Goal: Task Accomplishment & Management: Manage account settings

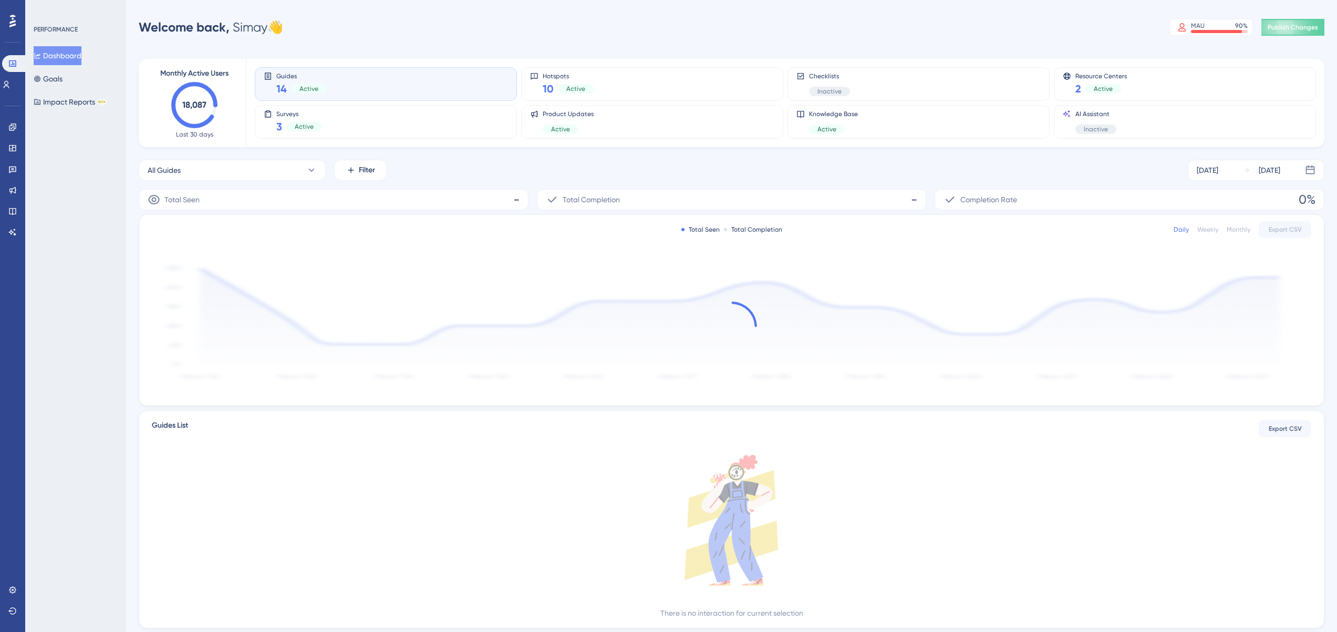
click at [501, 29] on div "Welcome back, Simay 👋 MAU 90 % Click to see add-on and upgrade options Publish …" at bounding box center [731, 27] width 1185 height 21
click at [0, 0] on div "Performance Users Engagement Widgets Feedback Product Updates Knowledge Base AI…" at bounding box center [0, 0] width 0 height 0
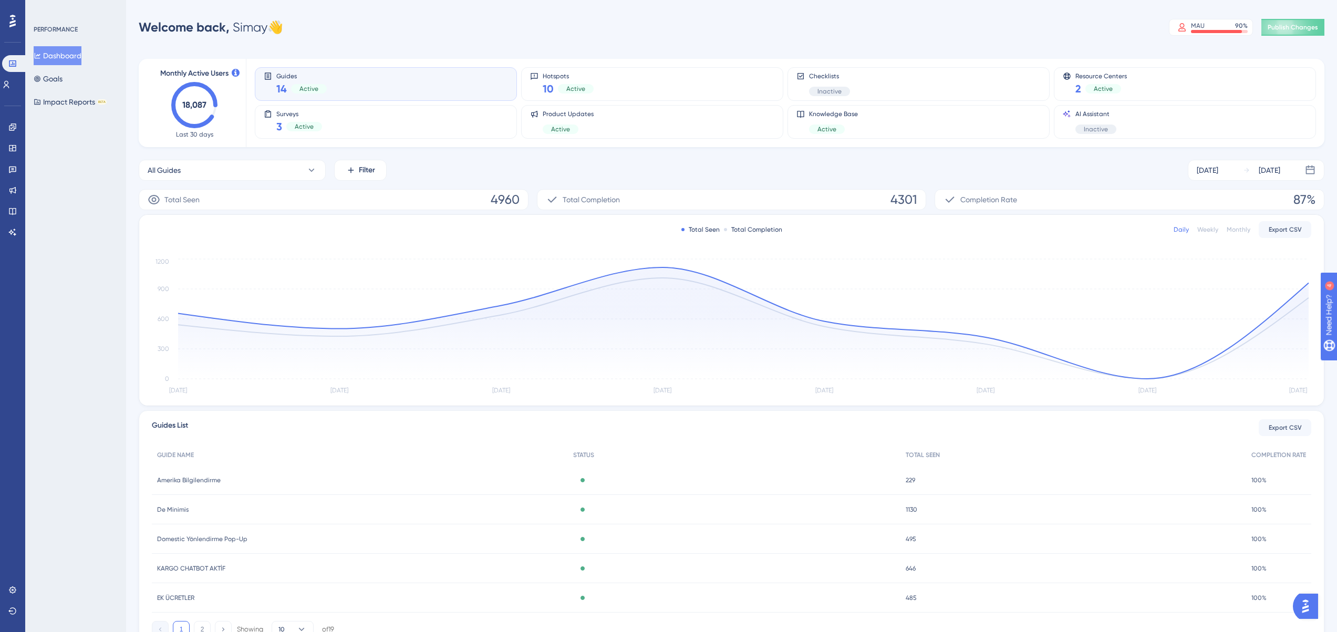
click at [603, 17] on div "Welcome back, Simay 👋 MAU 90 % Click to see add-on and upgrade options Publish …" at bounding box center [731, 27] width 1185 height 21
click at [107, 8] on div "PERFORMANCE Dashboard Goals Impact Reports BETA" at bounding box center [75, 316] width 101 height 632
click at [99, 216] on div "PERFORMANCE Dashboard Goals Impact Reports BETA" at bounding box center [75, 316] width 101 height 632
click at [424, 18] on div "Welcome back, Simay 👋 MAU 90 % Click to see add-on and upgrade options Publish …" at bounding box center [731, 27] width 1185 height 21
click at [0, 0] on icon at bounding box center [0, 0] width 0 height 0
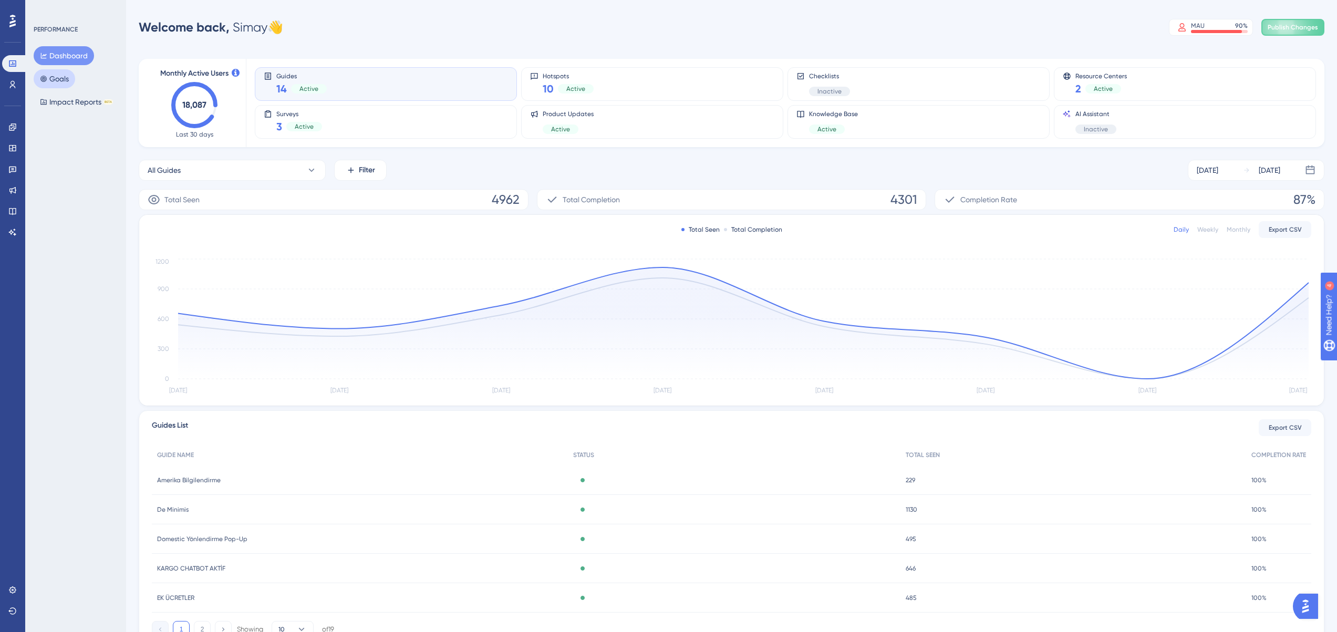
click at [67, 80] on button "Goals" at bounding box center [54, 78] width 41 height 19
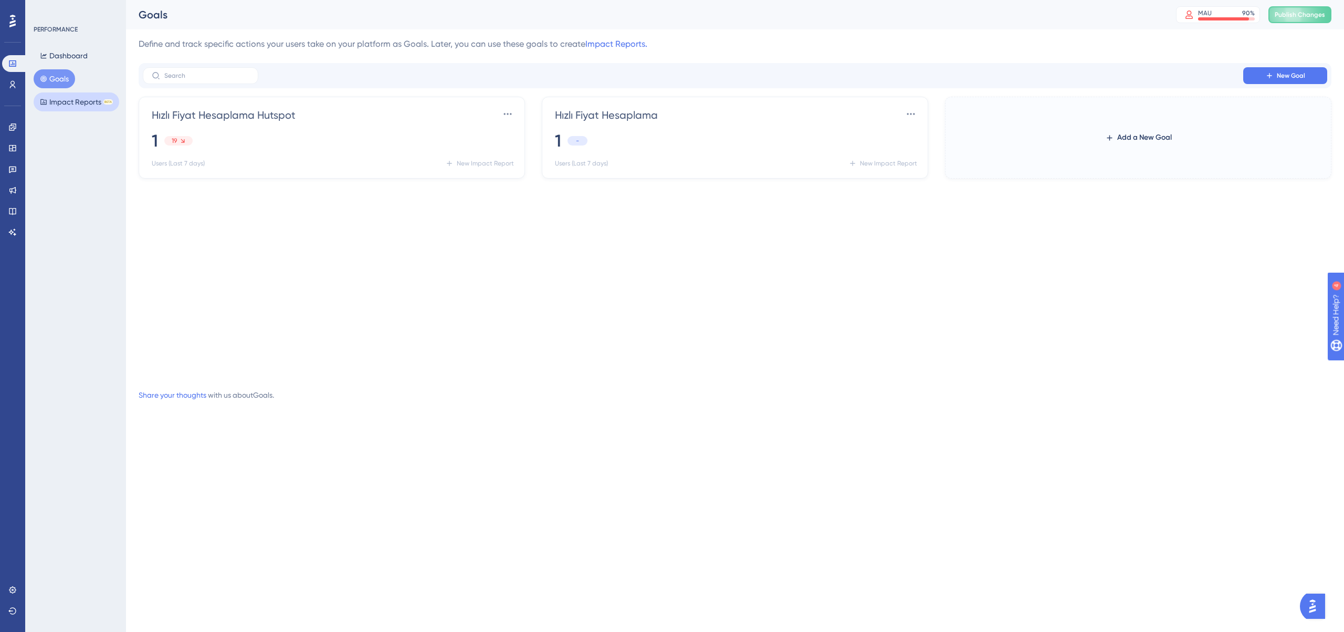
click at [73, 101] on button "Impact Reports BETA" at bounding box center [77, 101] width 86 height 19
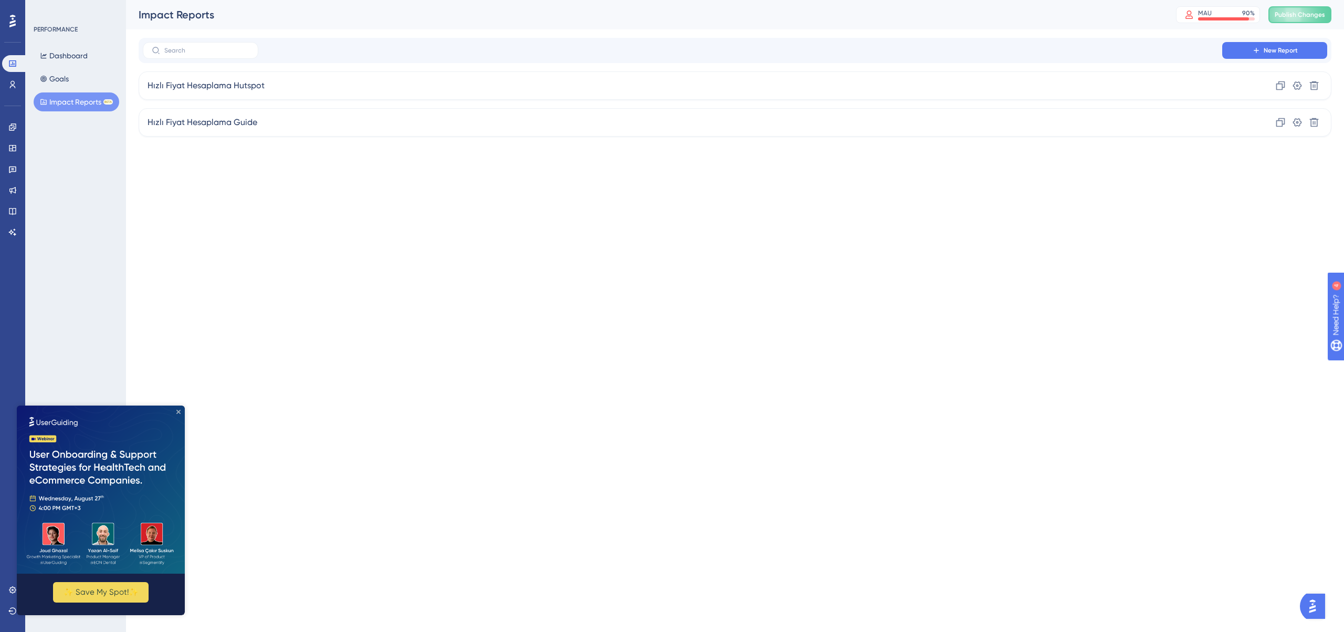
click at [180, 413] on icon "Close Preview" at bounding box center [178, 412] width 4 height 4
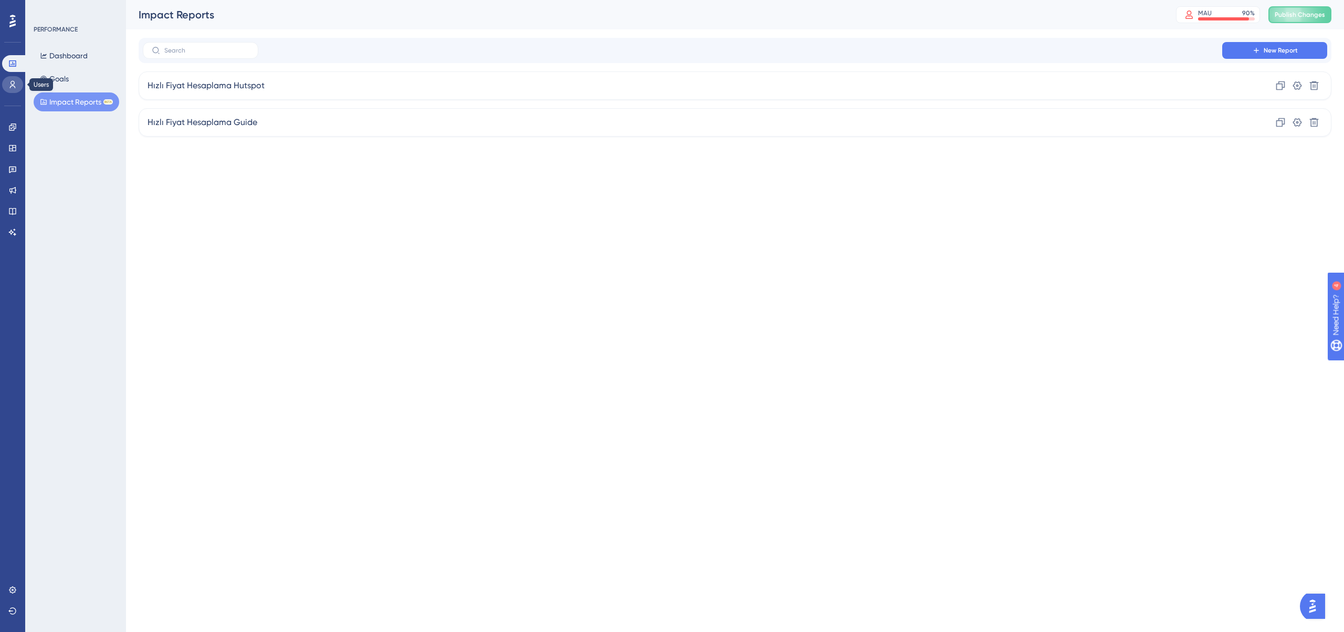
click at [16, 83] on icon at bounding box center [12, 84] width 8 height 8
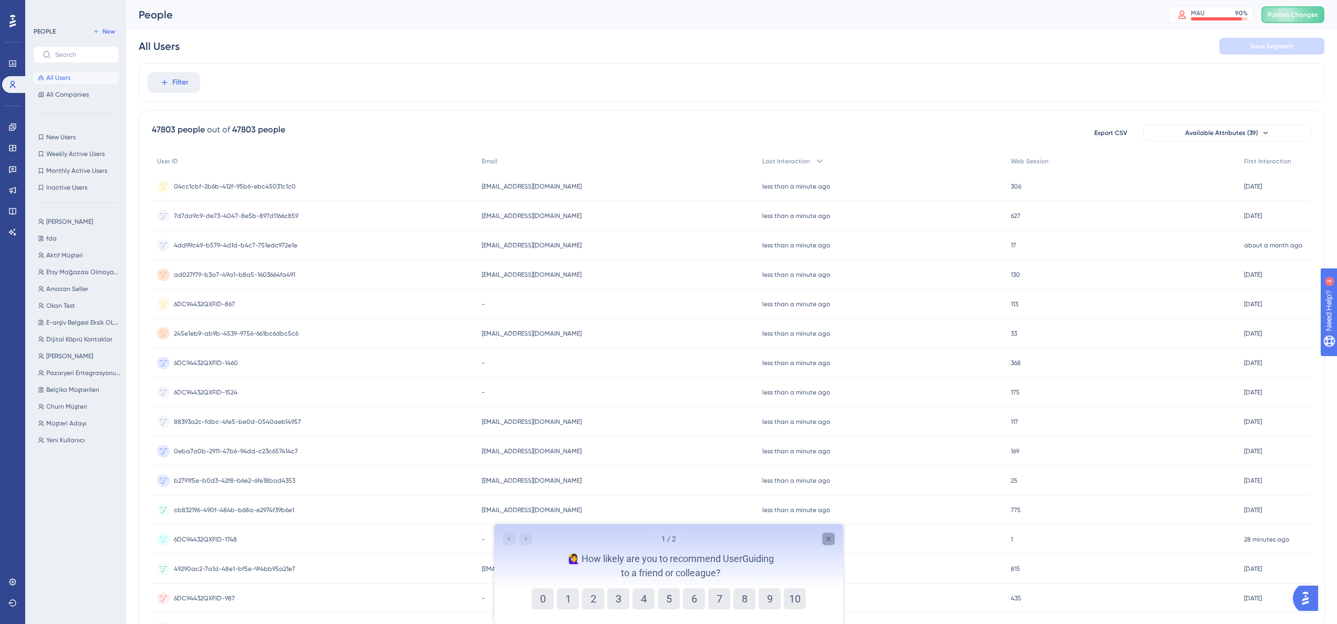
click at [825, 538] on icon "Close survey" at bounding box center [827, 539] width 8 height 8
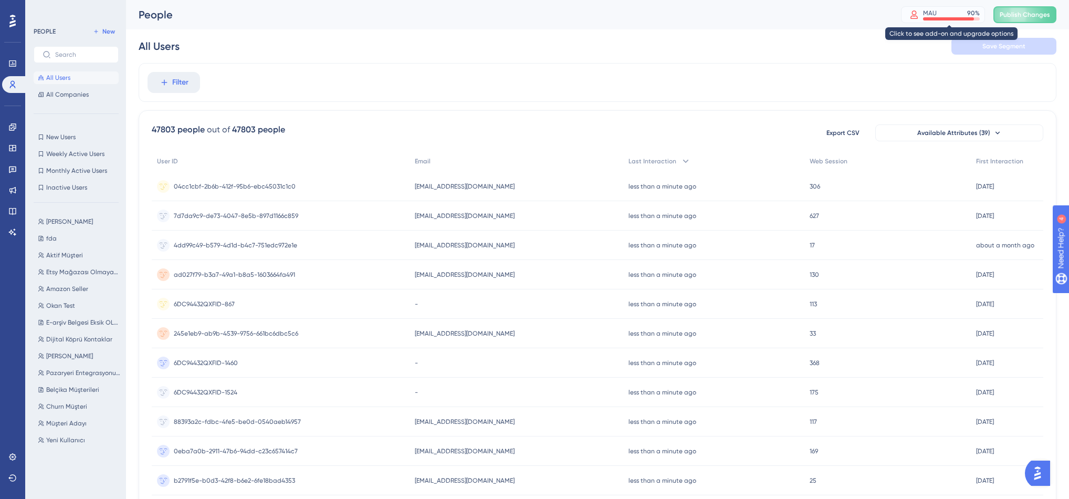
click at [933, 13] on div "MAU" at bounding box center [930, 13] width 14 height 8
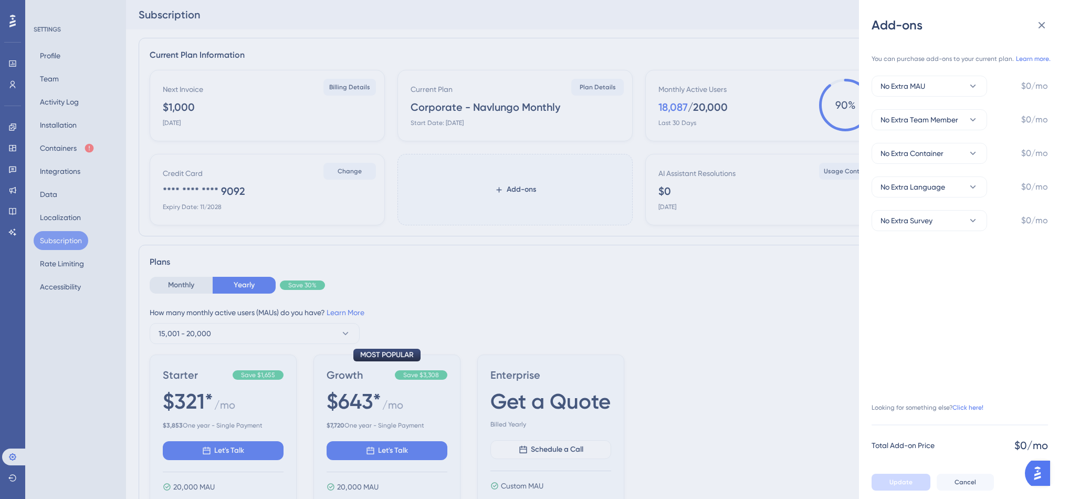
click at [773, 317] on div "Add-ons You can purchase add-ons to your current plan. Learn more. No Extra MAU…" at bounding box center [534, 249] width 1069 height 499
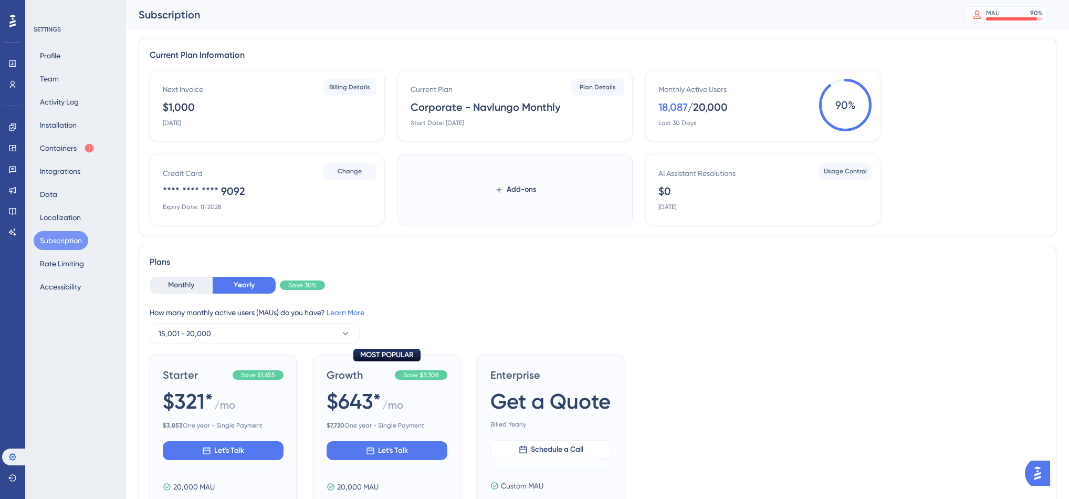
click at [1043, 15] on div "90 %" at bounding box center [1036, 13] width 13 height 8
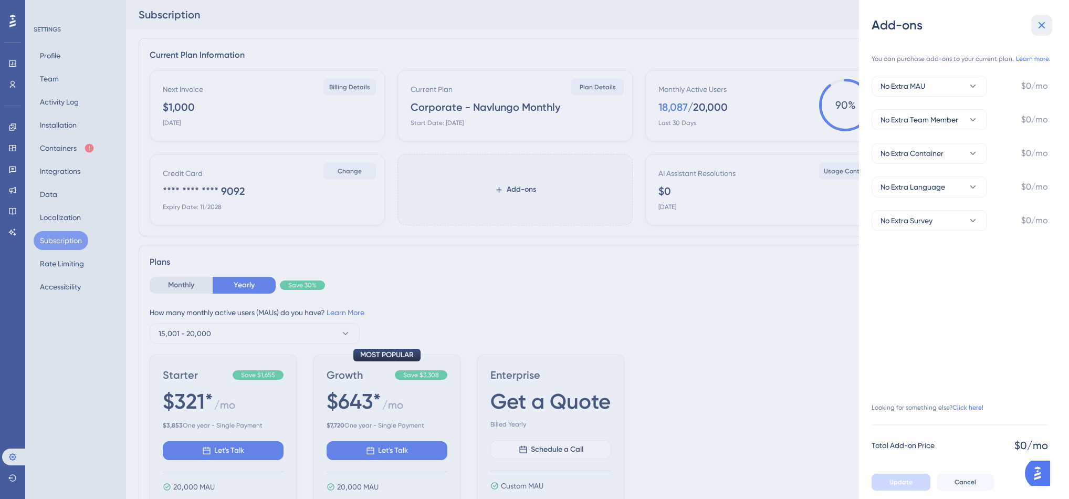
drag, startPoint x: 1045, startPoint y: 22, endPoint x: 1031, endPoint y: 25, distance: 13.5
click at [1045, 22] on icon at bounding box center [1042, 25] width 13 height 13
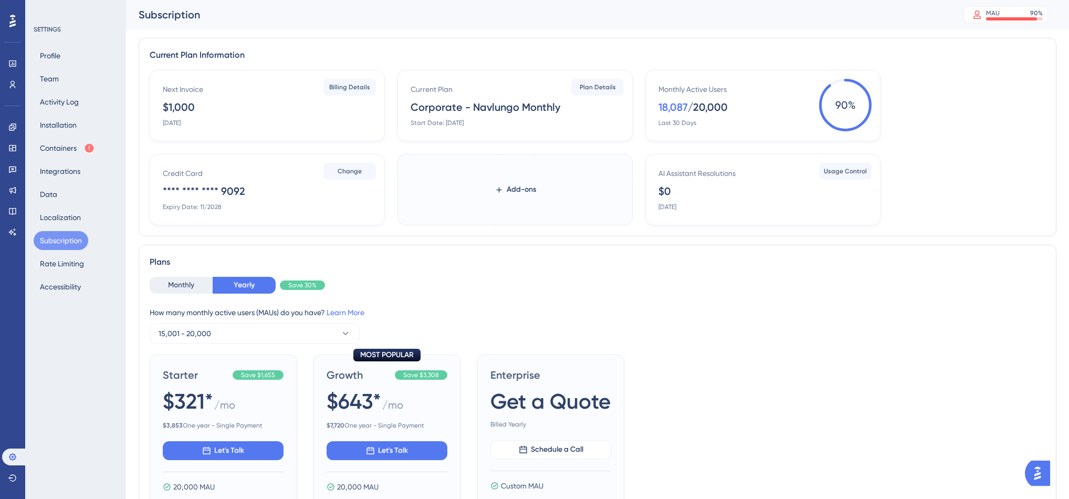
drag, startPoint x: 474, startPoint y: 107, endPoint x: 524, endPoint y: 108, distance: 49.9
click at [524, 108] on div "Corporate - Navlungo Monthly" at bounding box center [486, 107] width 150 height 15
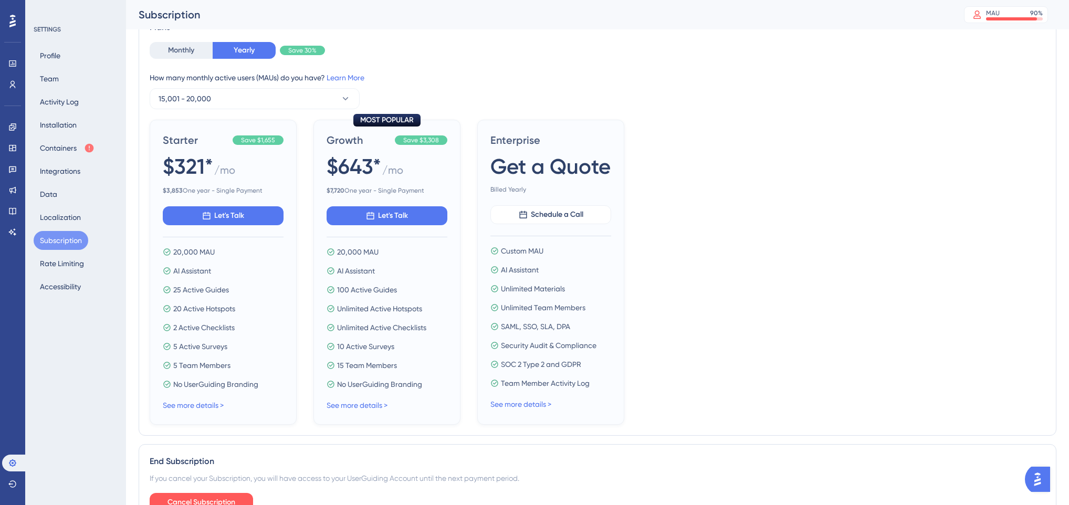
scroll to position [302, 0]
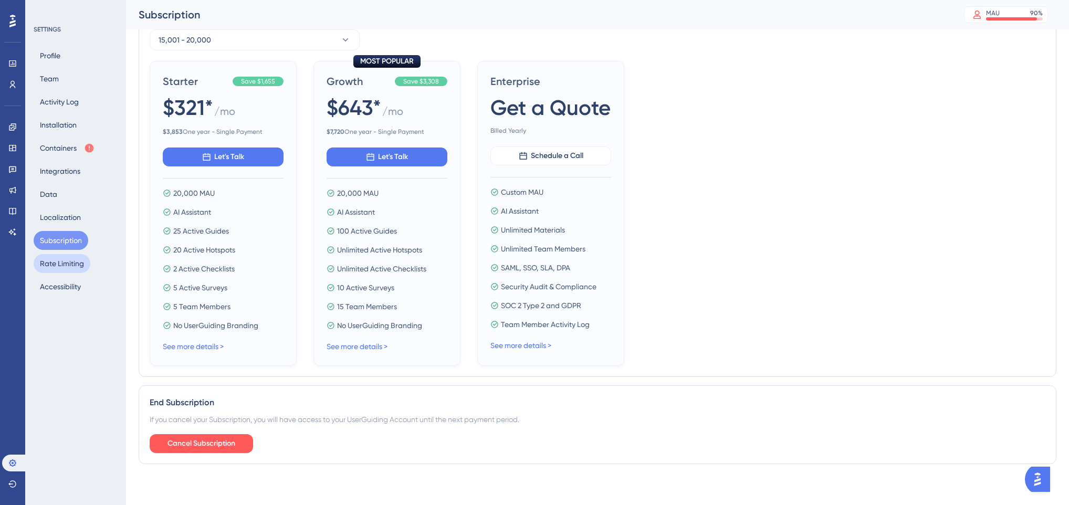
click at [66, 266] on button "Rate Limiting" at bounding box center [62, 263] width 57 height 19
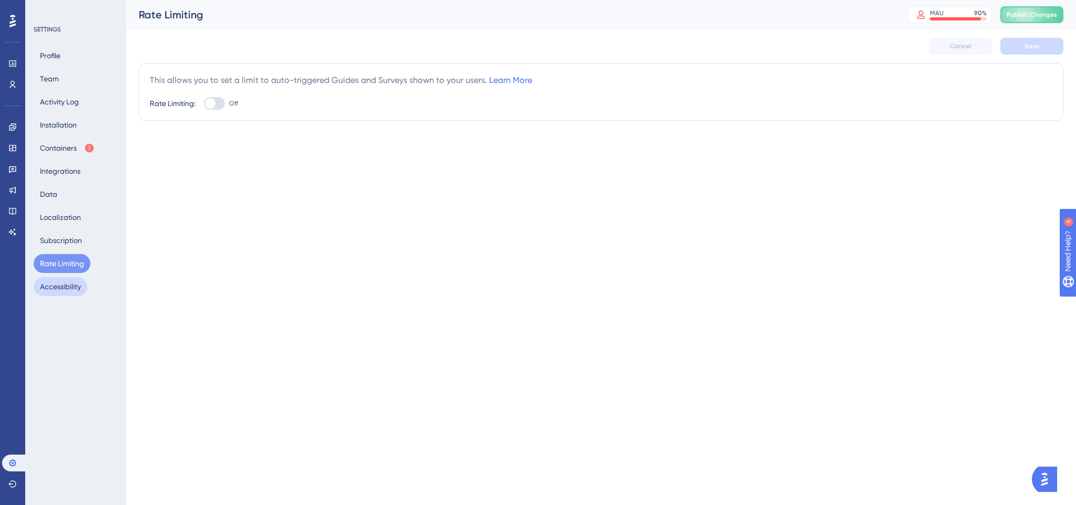
click at [61, 281] on button "Accessibility" at bounding box center [61, 286] width 54 height 19
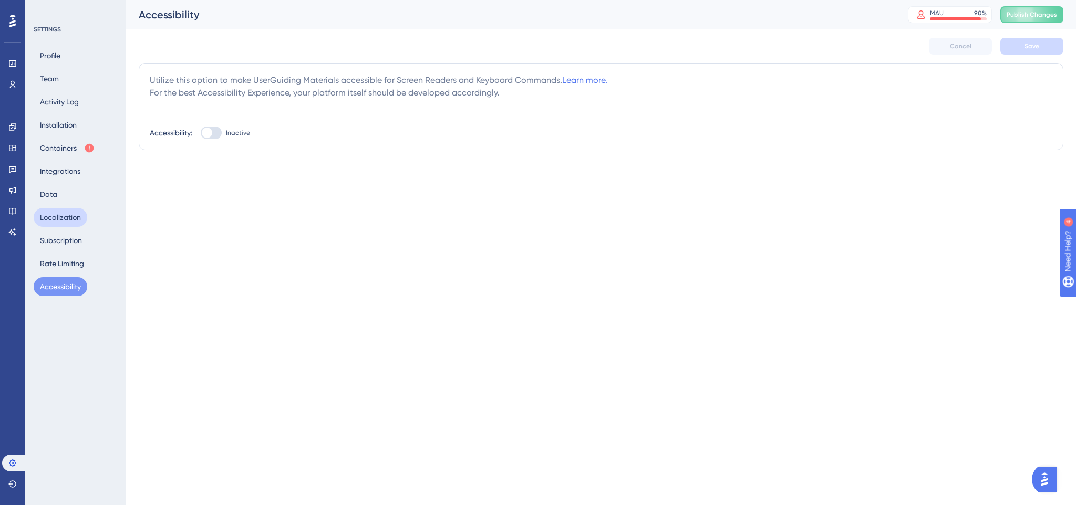
click at [55, 217] on button "Localization" at bounding box center [61, 217] width 54 height 19
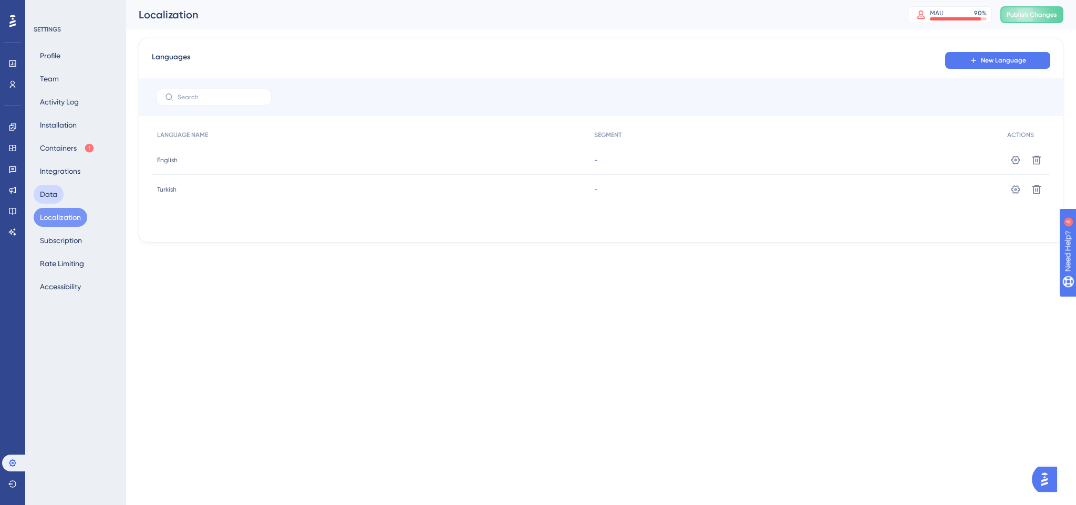
click at [55, 197] on button "Data" at bounding box center [49, 194] width 30 height 19
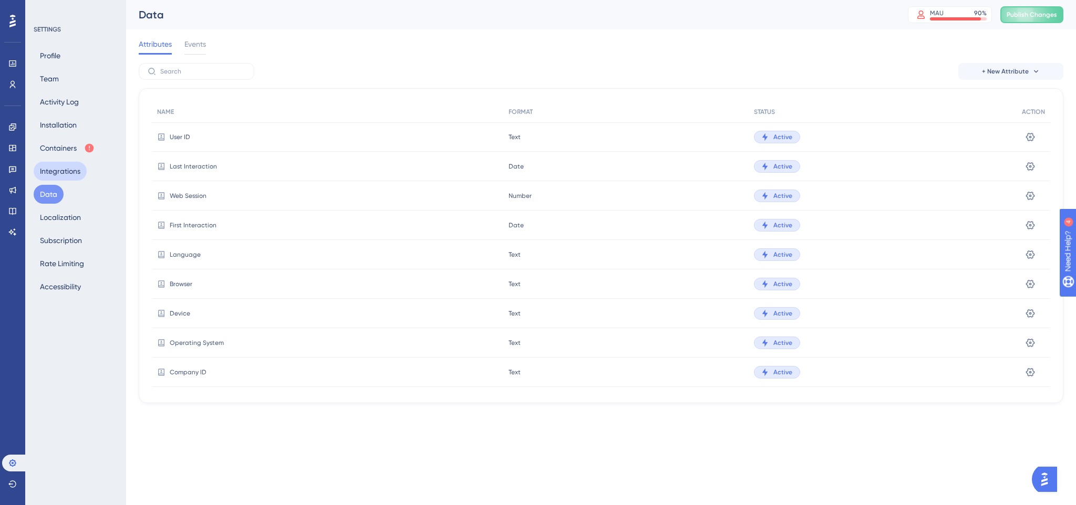
click at [59, 168] on button "Integrations" at bounding box center [60, 171] width 53 height 19
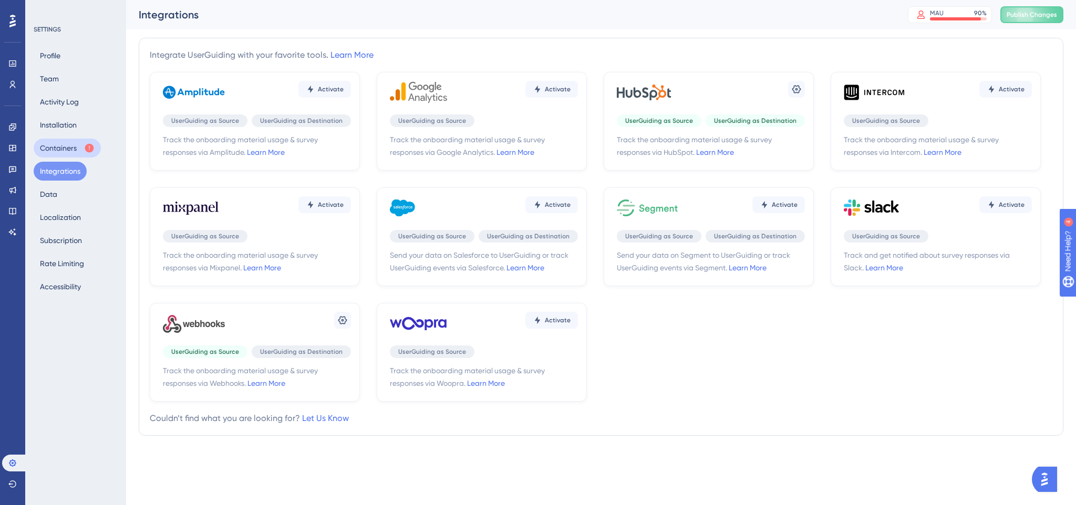
click at [44, 147] on button "Containers" at bounding box center [67, 148] width 67 height 19
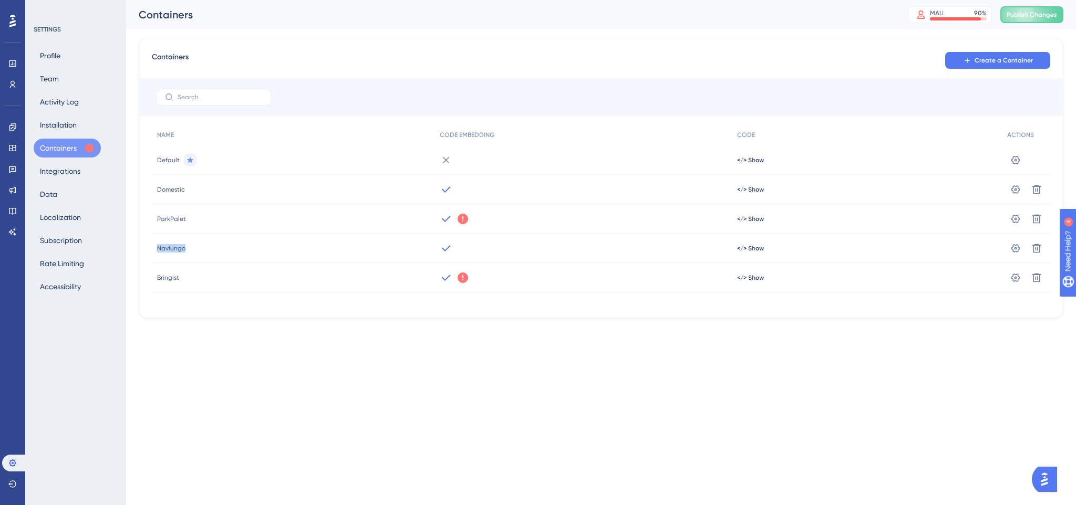
drag, startPoint x: 154, startPoint y: 249, endPoint x: 200, endPoint y: 252, distance: 45.7
click at [200, 251] on div "Containers Create a Container NAME CODE EMBEDDING CODE ACTIONS Default </> Show…" at bounding box center [601, 178] width 924 height 280
drag, startPoint x: 161, startPoint y: 215, endPoint x: 230, endPoint y: 222, distance: 68.6
click at [228, 222] on div "Containers Create a Container NAME CODE EMBEDDING CODE ACTIONS Default </> Show…" at bounding box center [601, 178] width 924 height 280
drag, startPoint x: 150, startPoint y: 188, endPoint x: 229, endPoint y: 192, distance: 78.9
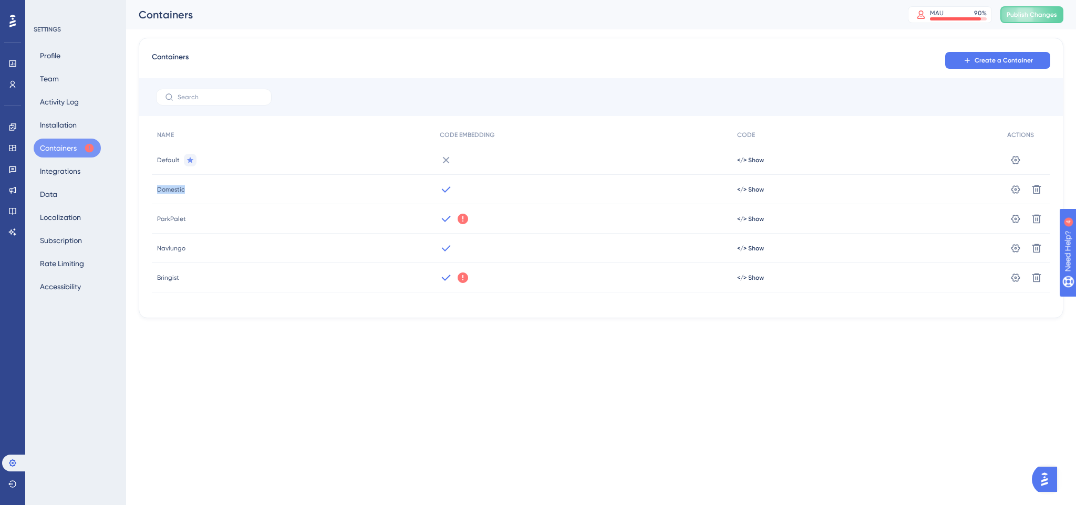
click at [228, 189] on div "Containers Create a Container NAME CODE EMBEDDING CODE ACTIONS Default </> Show…" at bounding box center [601, 178] width 924 height 280
click at [253, 160] on div "Default" at bounding box center [293, 159] width 283 height 29
drag, startPoint x: 157, startPoint y: 249, endPoint x: 220, endPoint y: 250, distance: 63.0
click at [222, 249] on div "Navlungo" at bounding box center [293, 248] width 283 height 29
click at [0, 0] on div "Performance Users Engagement Widgets Feedback Product Updates Knowledge Base AI…" at bounding box center [0, 0] width 0 height 0
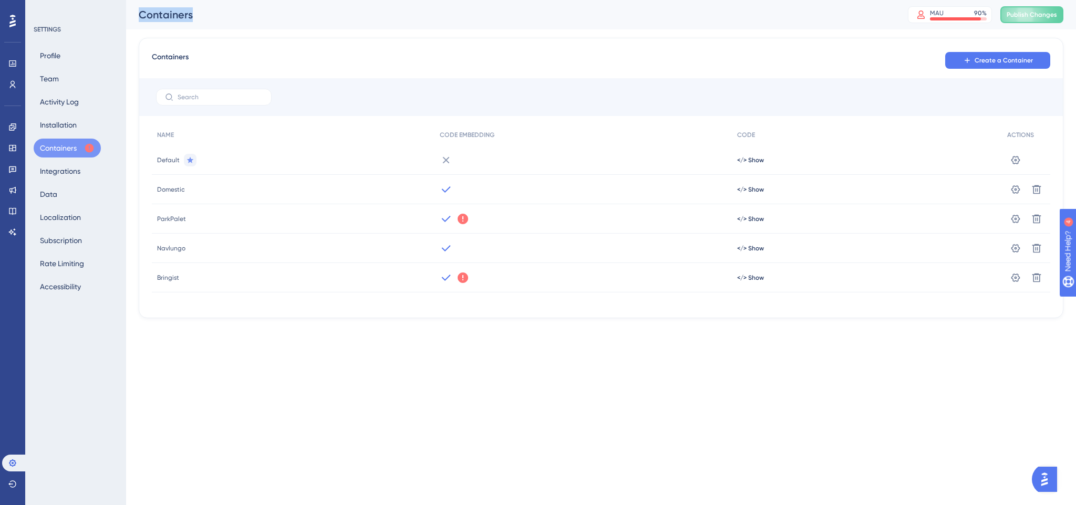
drag, startPoint x: 138, startPoint y: 16, endPoint x: 242, endPoint y: 28, distance: 104.1
click at [238, 20] on div "Containers" at bounding box center [510, 14] width 743 height 15
click at [243, 28] on div "Containers MAU 90 % Click to see add-on and upgrade options Publish Changes" at bounding box center [601, 14] width 950 height 29
drag, startPoint x: 163, startPoint y: 221, endPoint x: 191, endPoint y: 220, distance: 27.8
click at [191, 220] on div "ParkPalet" at bounding box center [293, 218] width 283 height 29
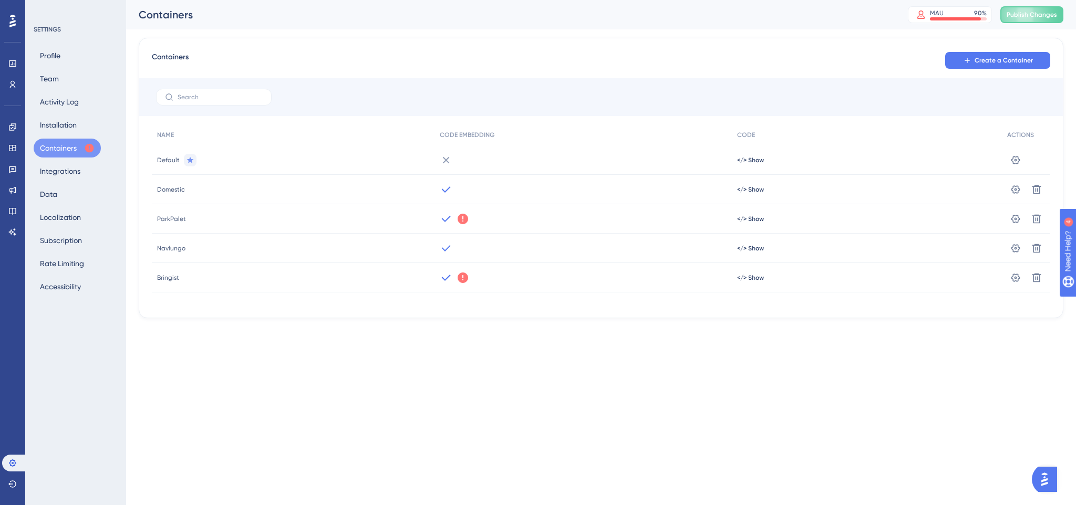
click at [265, 0] on html "Performance Users Engagement Widgets Feedback Product Updates Knowledge Base AI…" at bounding box center [538, 0] width 1076 height 0
click at [55, 118] on button "Installation" at bounding box center [58, 125] width 49 height 19
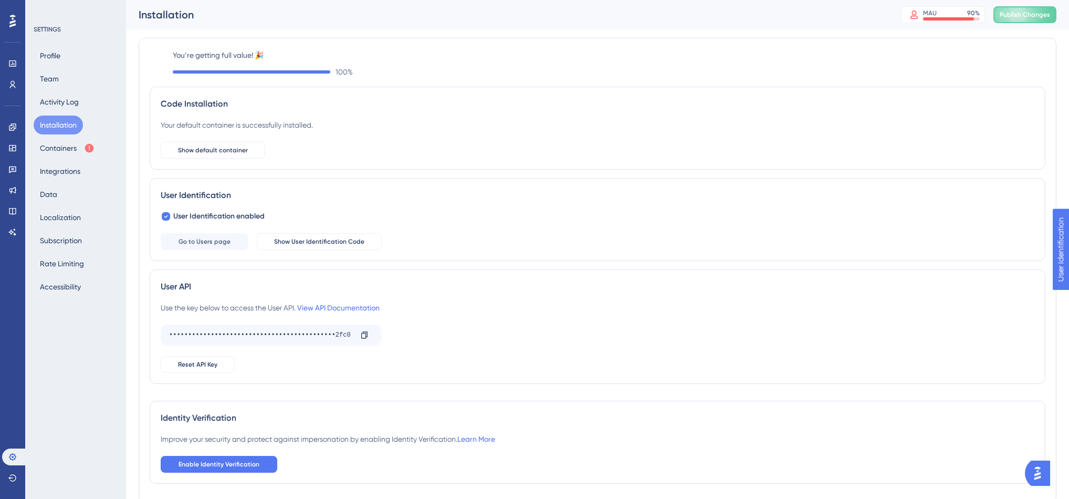
click at [56, 112] on div "Profile Team Activity Log Installation Containers Integrations Data Localizatio…" at bounding box center [76, 171] width 85 height 250
click at [66, 107] on button "Activity Log" at bounding box center [59, 101] width 51 height 19
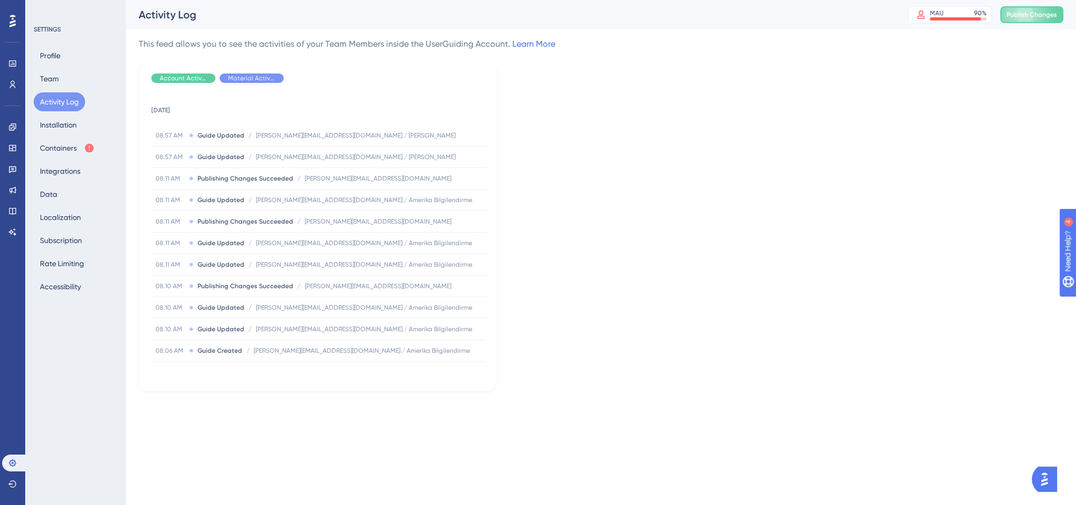
click at [602, 121] on div "This feed allows you to see the activities of your Team Members inside the User…" at bounding box center [601, 214] width 924 height 353
click at [54, 77] on button "Team" at bounding box center [50, 78] width 32 height 19
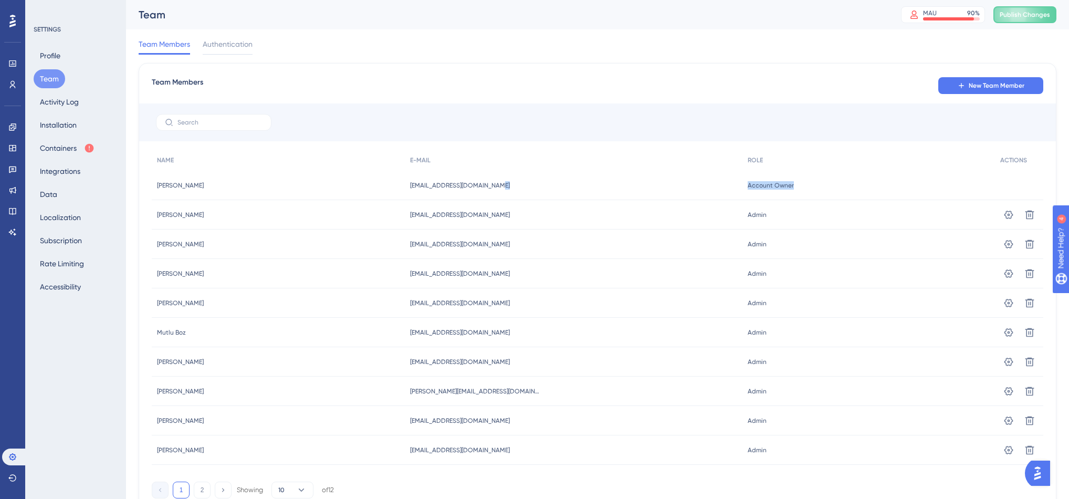
drag, startPoint x: 734, startPoint y: 185, endPoint x: 865, endPoint y: 190, distance: 131.4
click at [0, 0] on div "[PERSON_NAME] [PERSON_NAME] [EMAIL_ADDRESS][DOMAIN_NAME] [DOMAIN_NAME][EMAIL_AD…" at bounding box center [0, 0] width 0 height 0
click at [838, 185] on div "Account Owner Account Owner" at bounding box center [869, 185] width 253 height 29
drag, startPoint x: 737, startPoint y: 184, endPoint x: 816, endPoint y: 188, distance: 78.9
click at [812, 186] on div "Account Owner Account Owner" at bounding box center [869, 185] width 253 height 29
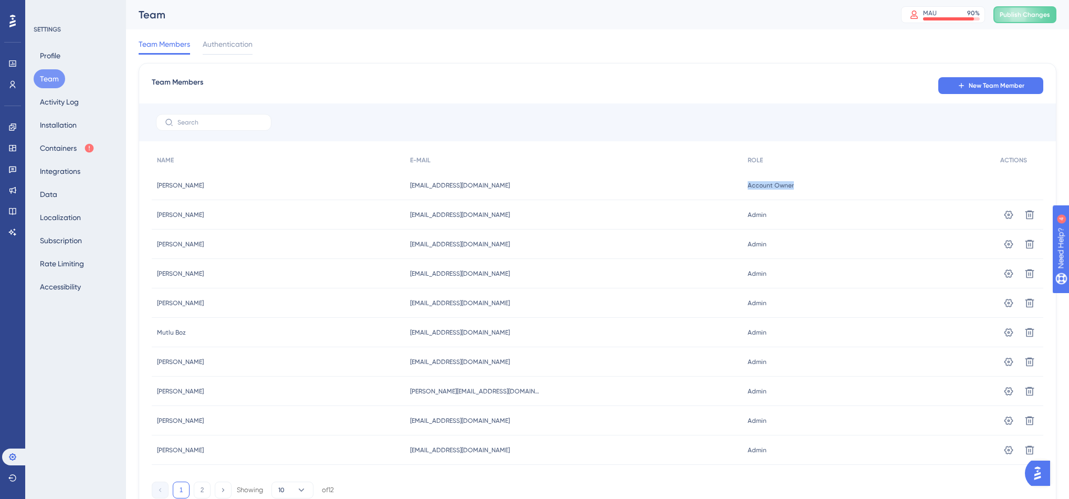
click at [816, 190] on div "Account Owner Account Owner" at bounding box center [869, 185] width 253 height 29
click at [203, 489] on button "2" at bounding box center [202, 490] width 17 height 17
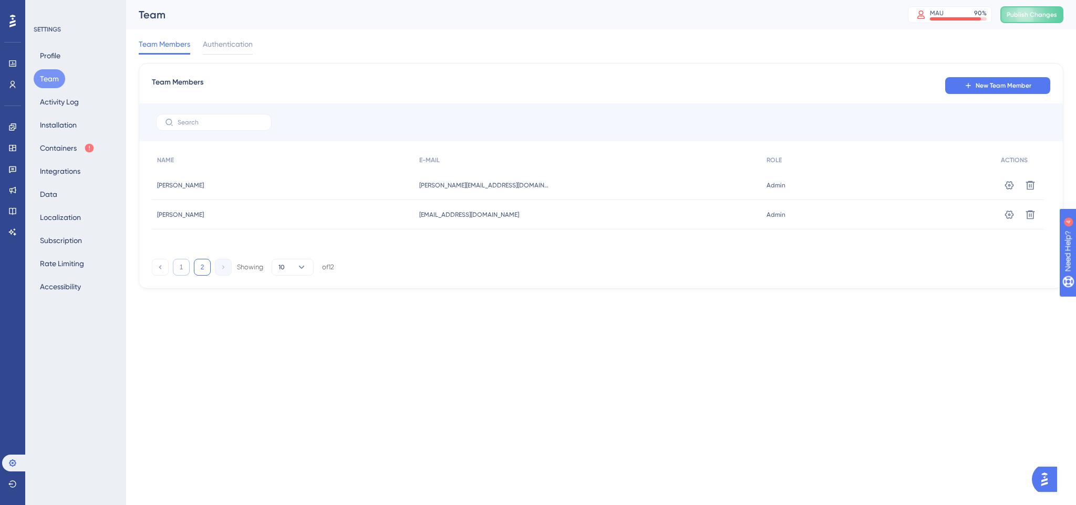
click at [182, 264] on button "1" at bounding box center [181, 267] width 17 height 17
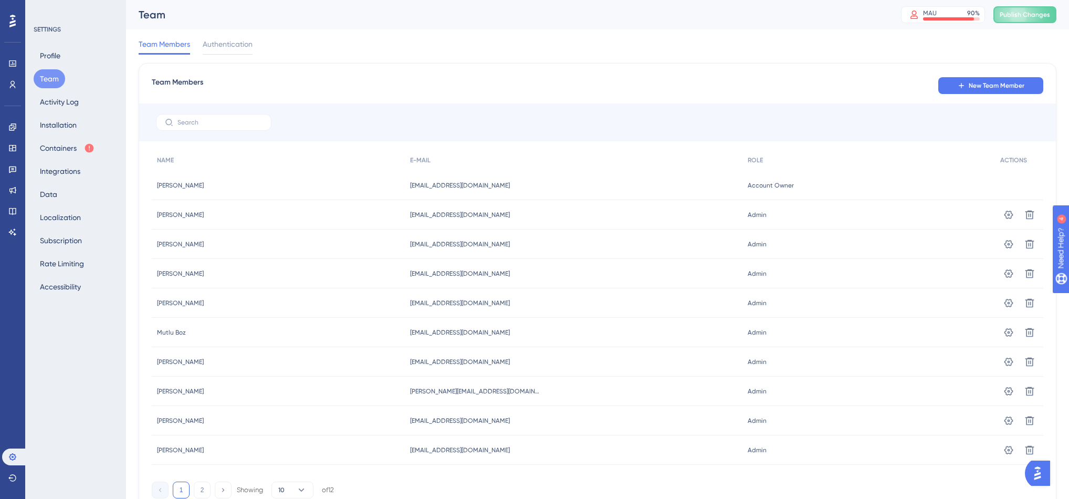
click at [440, 109] on div at bounding box center [597, 122] width 917 height 38
click at [57, 56] on button "Profile" at bounding box center [50, 55] width 33 height 19
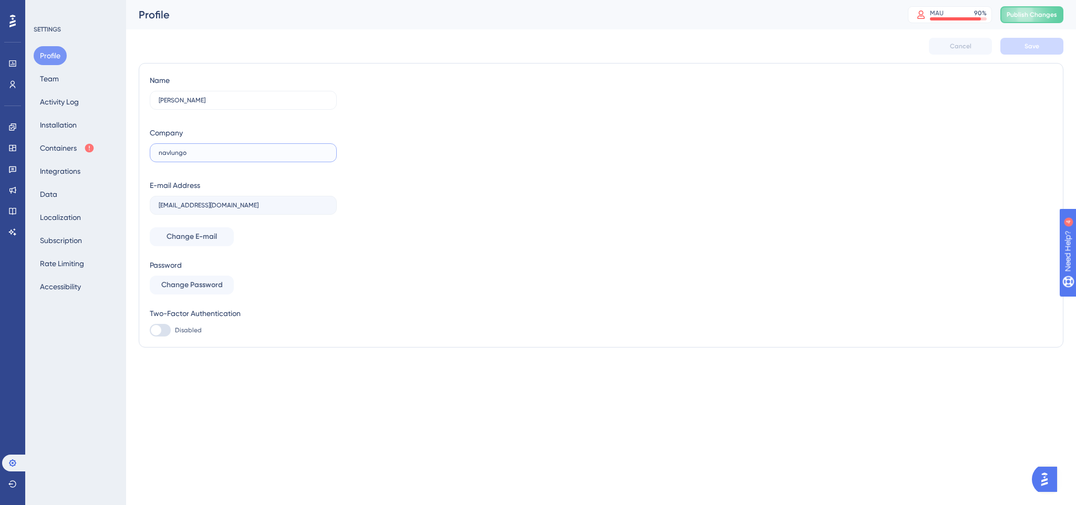
drag, startPoint x: 190, startPoint y: 154, endPoint x: 131, endPoint y: 156, distance: 59.4
click at [0, 0] on div "Performance Users Engagement Widgets Feedback Product Updates Knowledge Base AI…" at bounding box center [0, 0] width 0 height 0
type input "ParkPalet"
click at [490, 184] on div "Name [PERSON_NAME] Company ParkPalet E-mail Address [EMAIL_ADDRESS][DOMAIN_NAME…" at bounding box center [601, 205] width 902 height 263
click at [215, 231] on span "Change E-mail" at bounding box center [191, 237] width 50 height 13
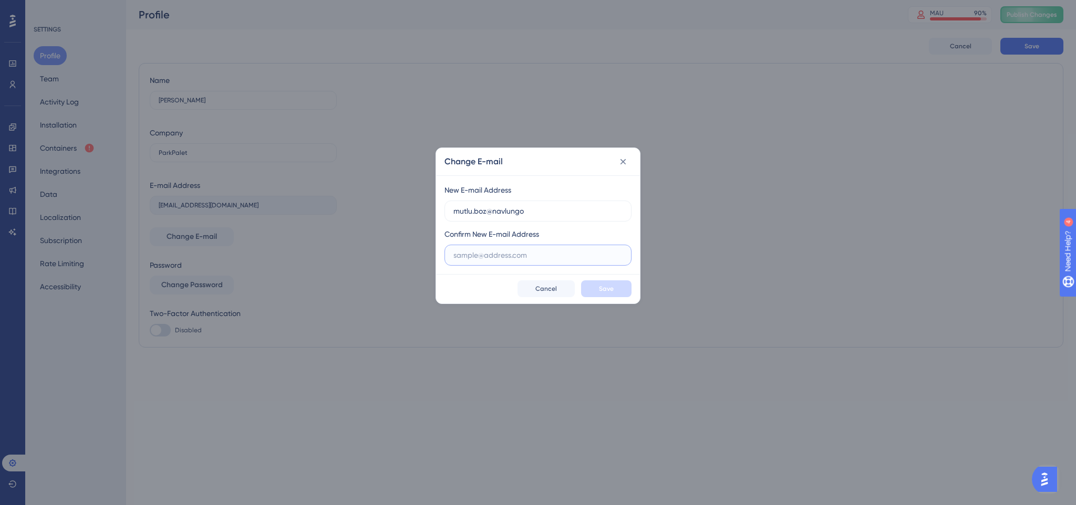
click at [524, 259] on input "text" at bounding box center [537, 255] width 169 height 12
click at [533, 212] on input "mutlu.boz@navlungo" at bounding box center [537, 211] width 169 height 12
drag, startPoint x: 568, startPoint y: 212, endPoint x: 436, endPoint y: 212, distance: 131.8
click at [436, 211] on div "New E-mail Address [EMAIL_ADDRESS][DOMAIN_NAME] Confirm New E-mail Address" at bounding box center [538, 224] width 204 height 99
type input "[EMAIL_ADDRESS][DOMAIN_NAME]"
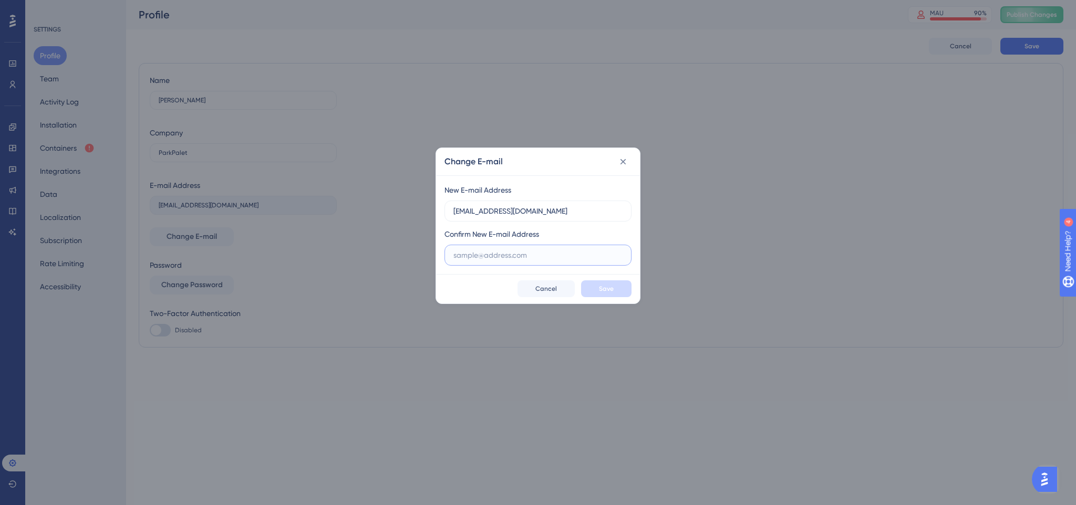
click at [491, 255] on input "text" at bounding box center [537, 255] width 169 height 12
paste input "[EMAIL_ADDRESS][DOMAIN_NAME]"
type input "[EMAIL_ADDRESS][DOMAIN_NAME]"
click at [633, 268] on div "New E-mail Address [EMAIL_ADDRESS][DOMAIN_NAME] Confirm New E-mail Address [EMA…" at bounding box center [538, 224] width 204 height 99
click at [615, 288] on button "Save" at bounding box center [606, 288] width 50 height 17
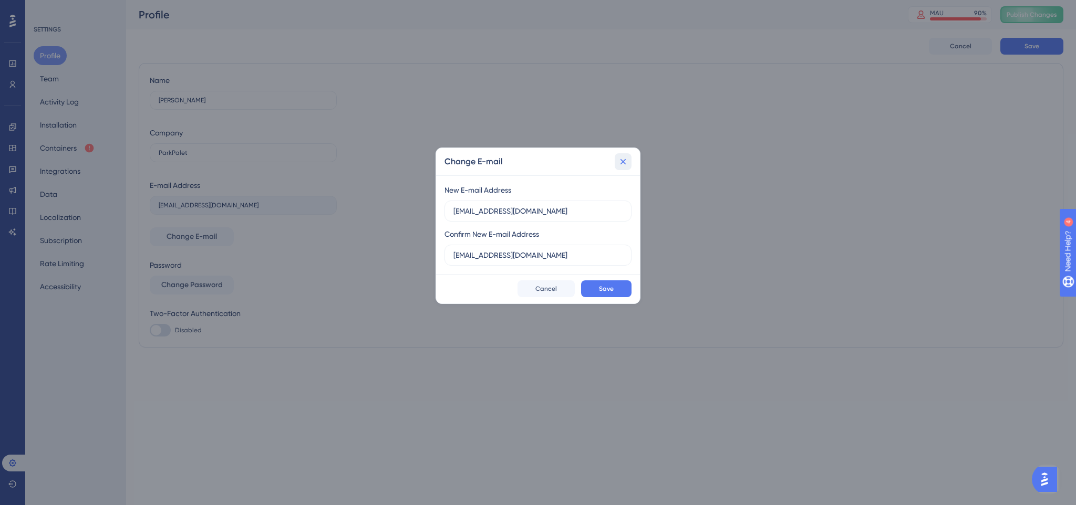
click at [619, 159] on icon at bounding box center [623, 162] width 11 height 11
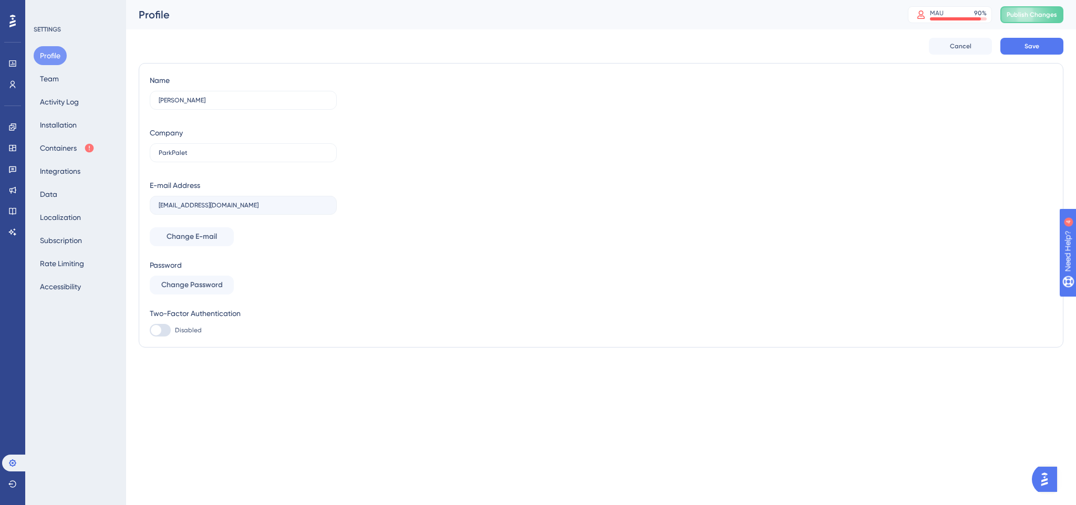
click at [485, 161] on div "Name [PERSON_NAME] Company ParkPalet E-mail Address [EMAIL_ADDRESS][DOMAIN_NAME…" at bounding box center [601, 205] width 902 height 263
click at [338, 279] on div "Name [PERSON_NAME] Company ParkPalet E-mail Address [EMAIL_ADDRESS][DOMAIN_NAME…" at bounding box center [601, 205] width 902 height 263
click at [558, 240] on div "Name [PERSON_NAME] Company ParkPalet E-mail Address [EMAIL_ADDRESS][DOMAIN_NAME…" at bounding box center [601, 205] width 902 height 263
click at [506, 0] on html "Performance Users Engagement Widgets Feedback Product Updates Knowledge Base AI…" at bounding box center [538, 0] width 1076 height 0
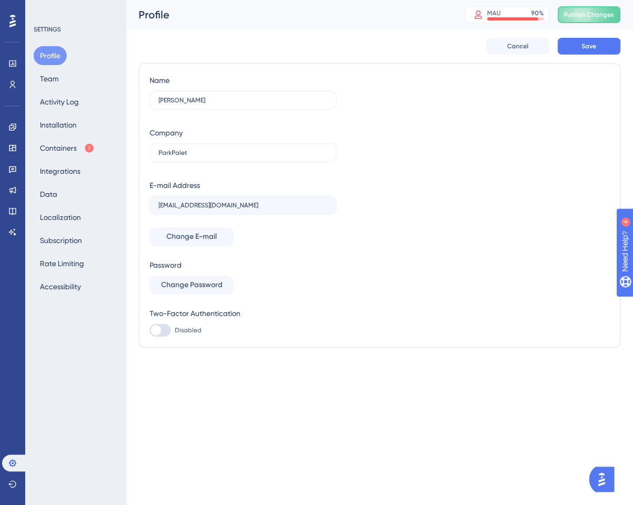
click at [0, 0] on div "Performance Users Engagement Widgets Feedback Product Updates Knowledge Base AI…" at bounding box center [0, 0] width 0 height 0
click at [285, 27] on div "Profile MAU 90 % Click to see add-on and upgrade options Publish Changes" at bounding box center [379, 14] width 507 height 29
click at [55, 78] on button "Team" at bounding box center [50, 78] width 32 height 19
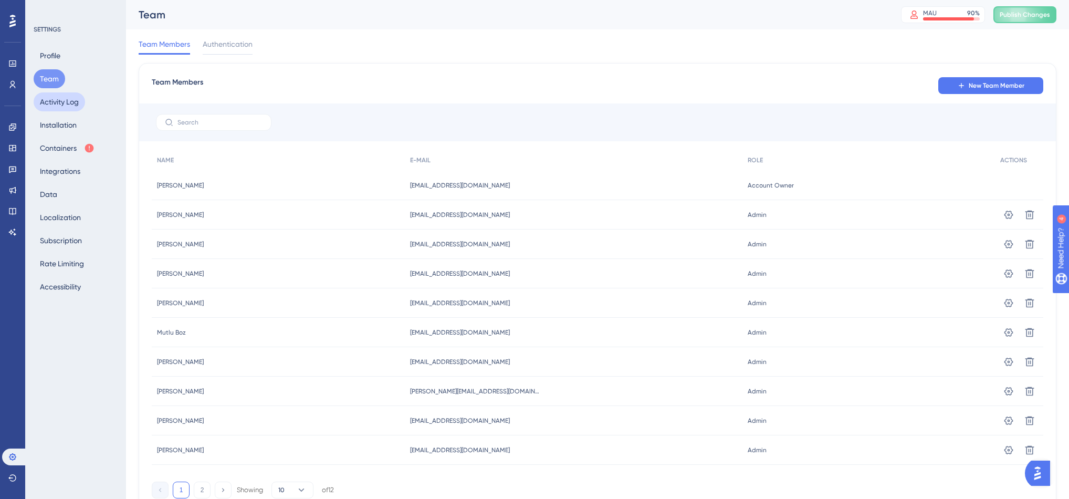
click at [52, 102] on button "Activity Log" at bounding box center [59, 101] width 51 height 19
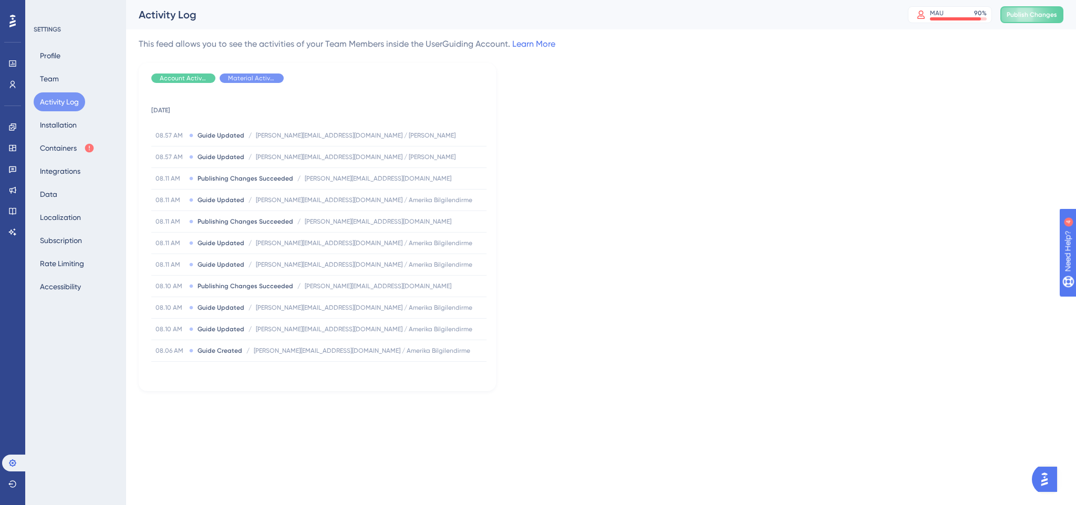
click at [10, 20] on icon at bounding box center [12, 21] width 6 height 14
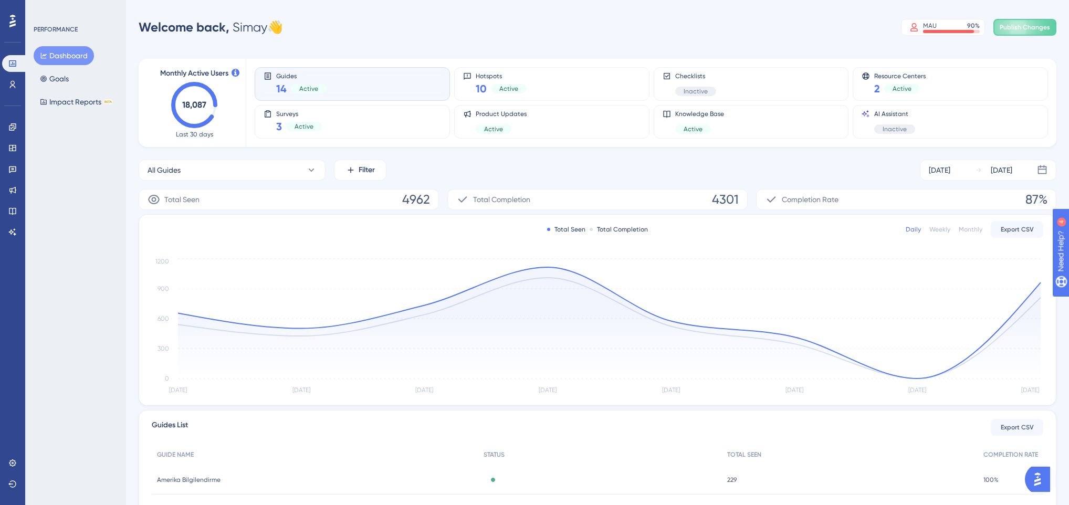
click at [638, 168] on div "All Guides Filter [DATE] [DATE]" at bounding box center [598, 170] width 918 height 21
click at [240, 170] on button "All Guides" at bounding box center [232, 170] width 187 height 21
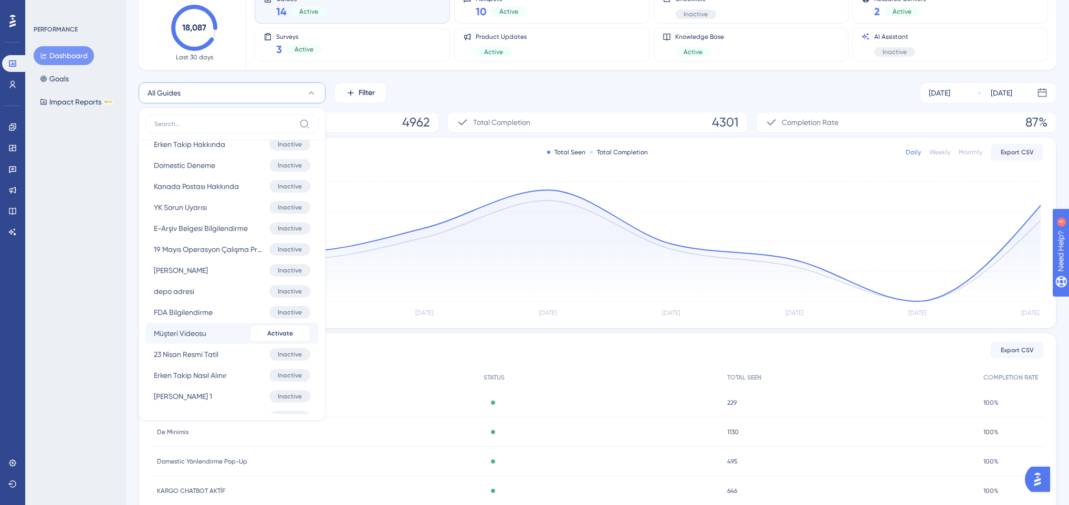
scroll to position [796, 0]
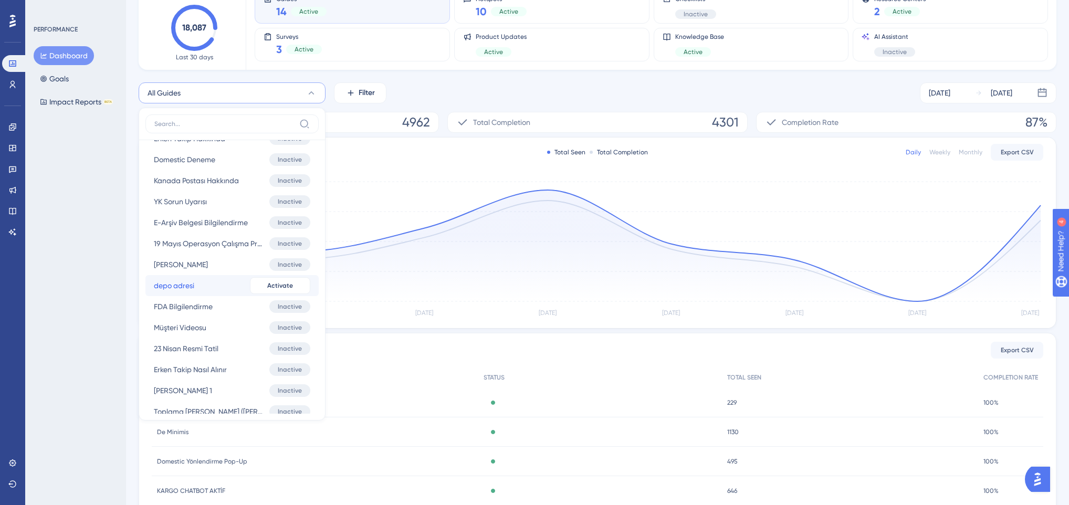
click at [191, 293] on button "depo adresi depo adresi Inactive Activate" at bounding box center [231, 285] width 173 height 21
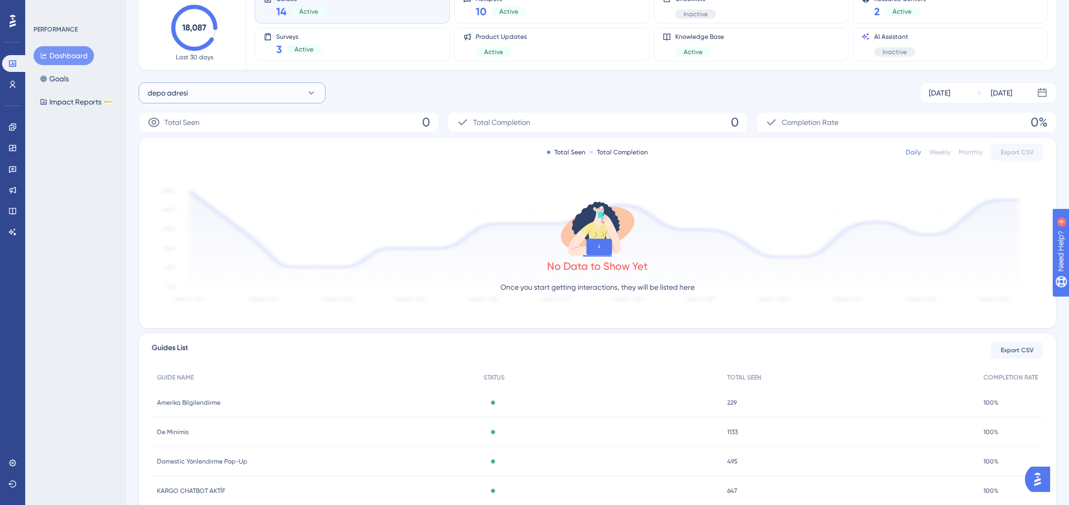
click at [212, 93] on button "depo adresi" at bounding box center [232, 92] width 187 height 21
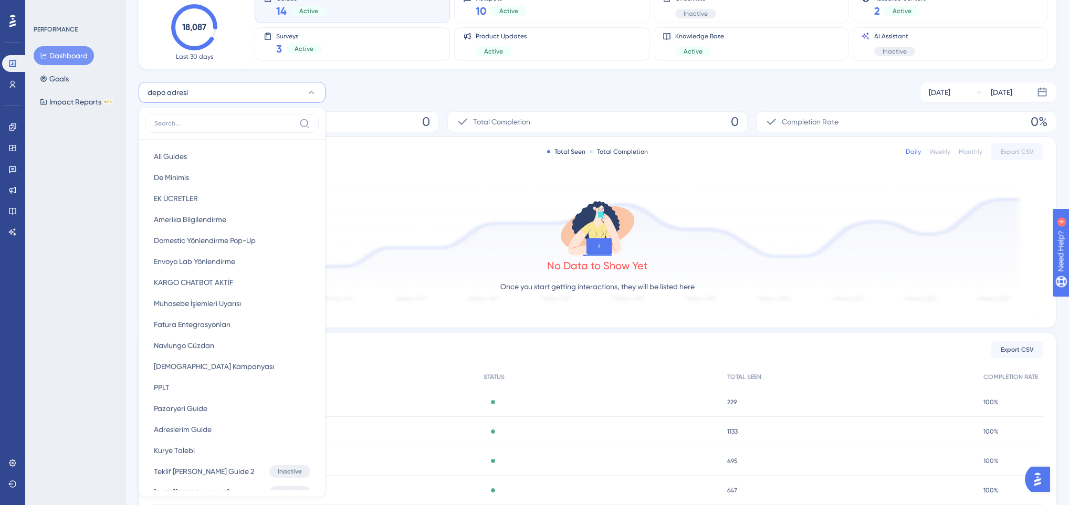
scroll to position [0, 0]
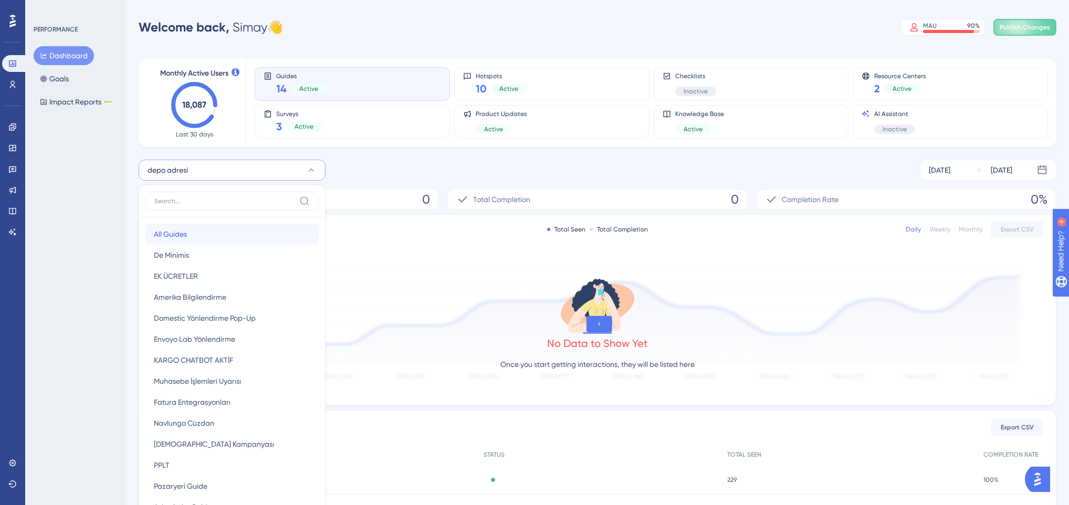
click at [197, 237] on button "All Guides All Guides" at bounding box center [231, 234] width 173 height 21
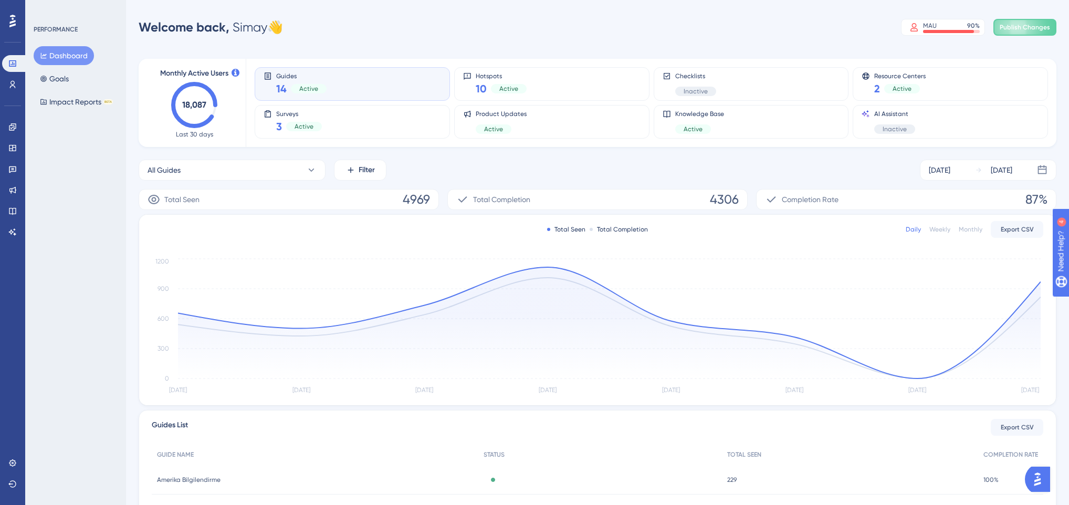
click at [0, 0] on div "Performance Users Engagement Widgets Feedback Product Updates Knowledge Base AI…" at bounding box center [0, 0] width 0 height 0
click at [234, 174] on button "All Guides" at bounding box center [232, 170] width 187 height 21
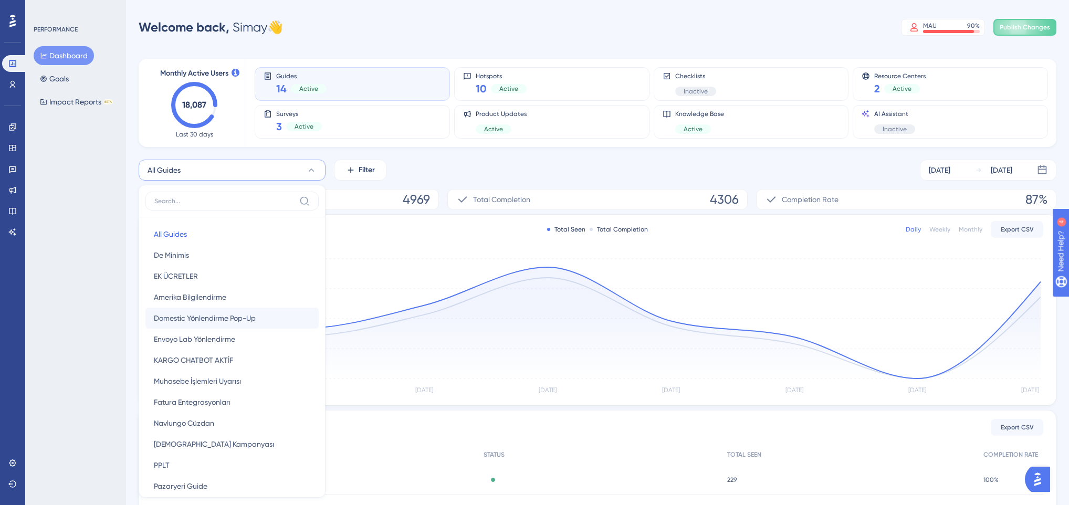
scroll to position [77, 0]
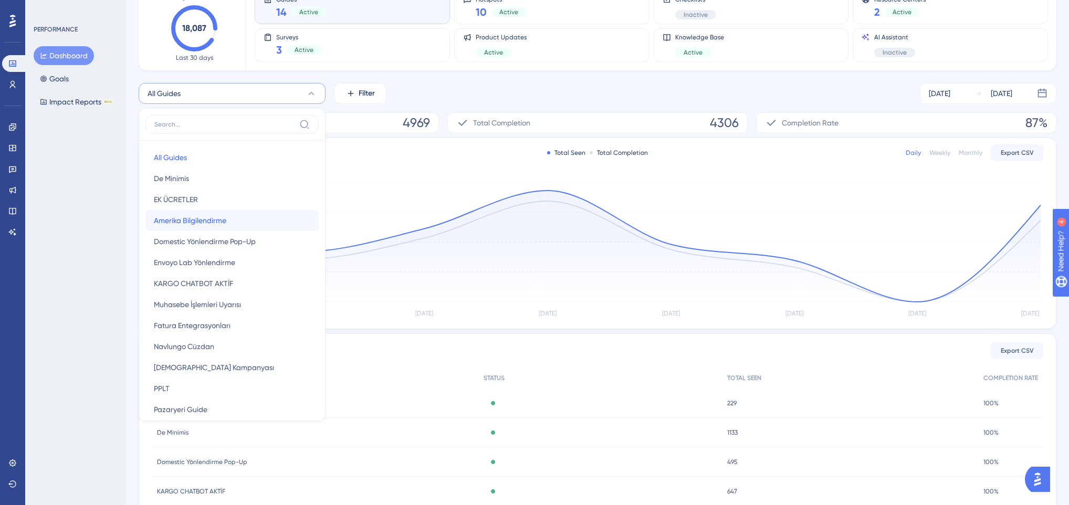
click at [219, 222] on span "Amerika Bilgilendirme" at bounding box center [190, 220] width 72 height 13
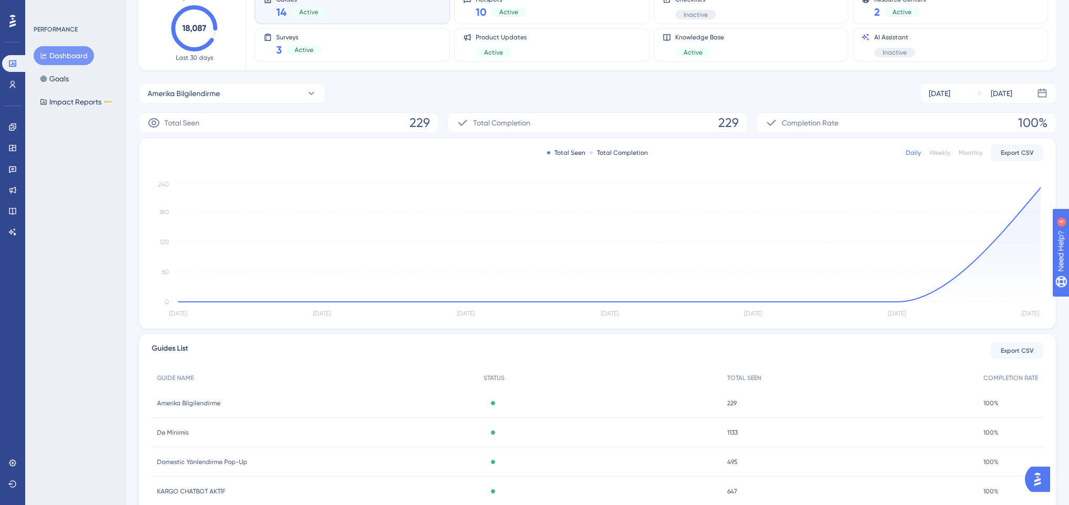
click at [246, 117] on div "Total Seen 229" at bounding box center [289, 122] width 300 height 21
click at [225, 97] on button "Amerika Bilgilendirme" at bounding box center [232, 93] width 187 height 21
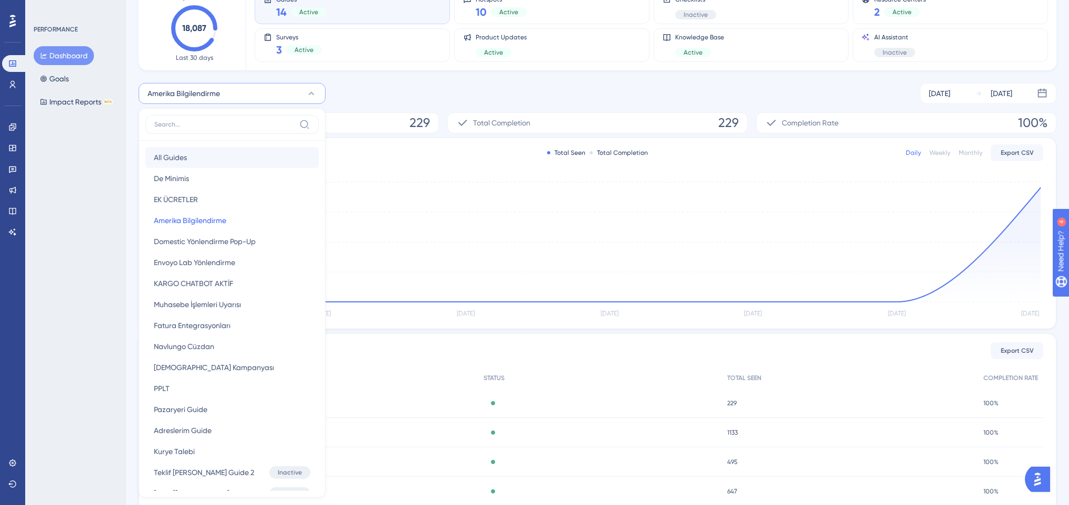
scroll to position [112, 0]
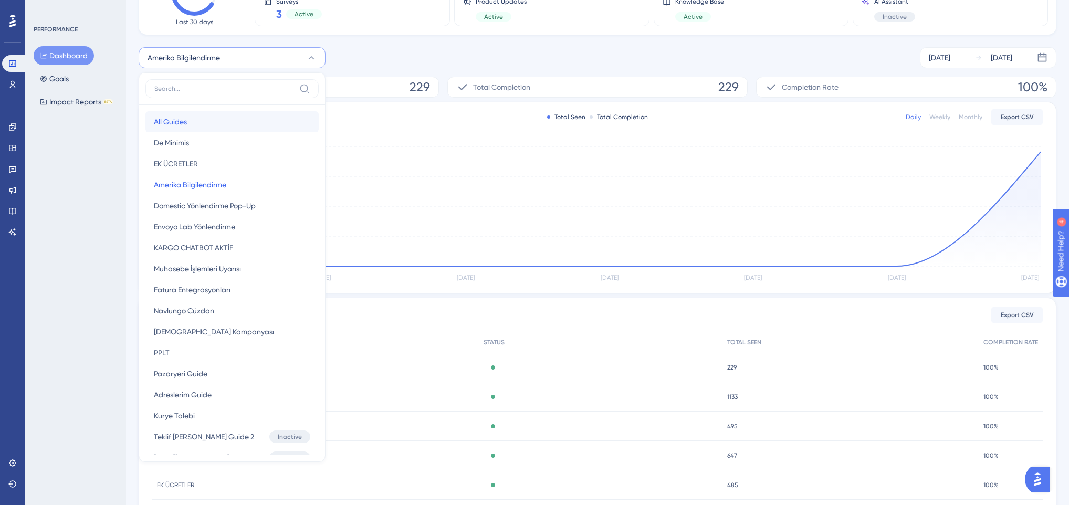
click at [205, 119] on button "All Guides All Guides" at bounding box center [231, 121] width 173 height 21
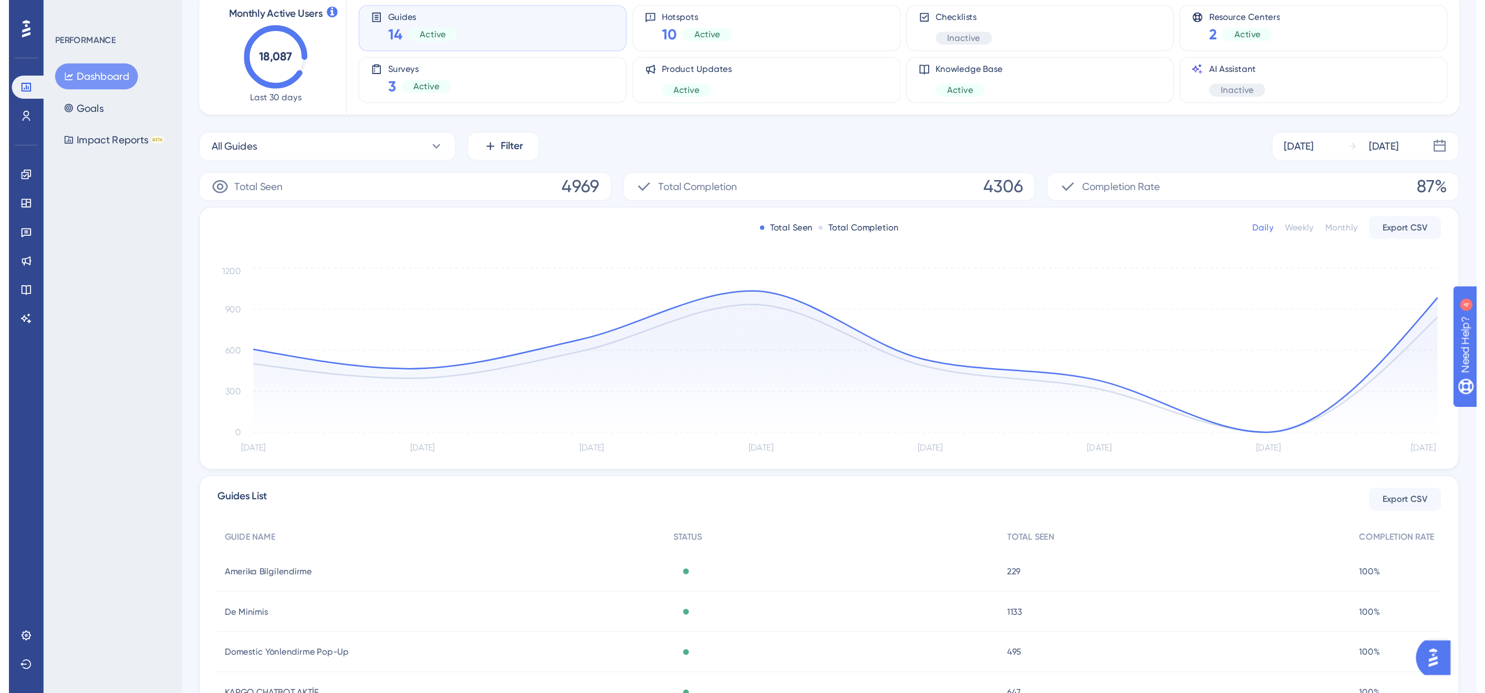
scroll to position [0, 0]
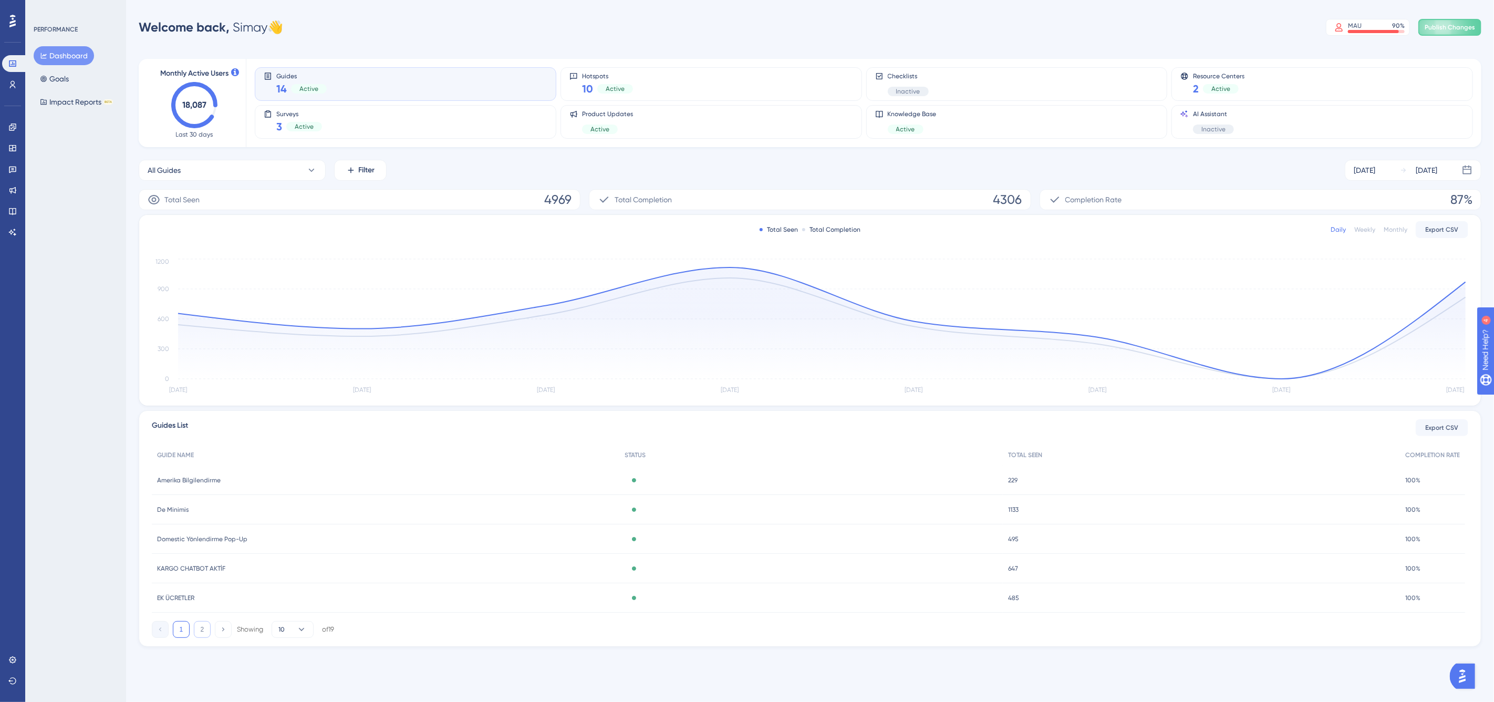
click at [209, 631] on button "2" at bounding box center [202, 629] width 17 height 17
click at [181, 628] on button "1" at bounding box center [181, 629] width 17 height 17
click at [64, 76] on button "Goals" at bounding box center [54, 78] width 41 height 19
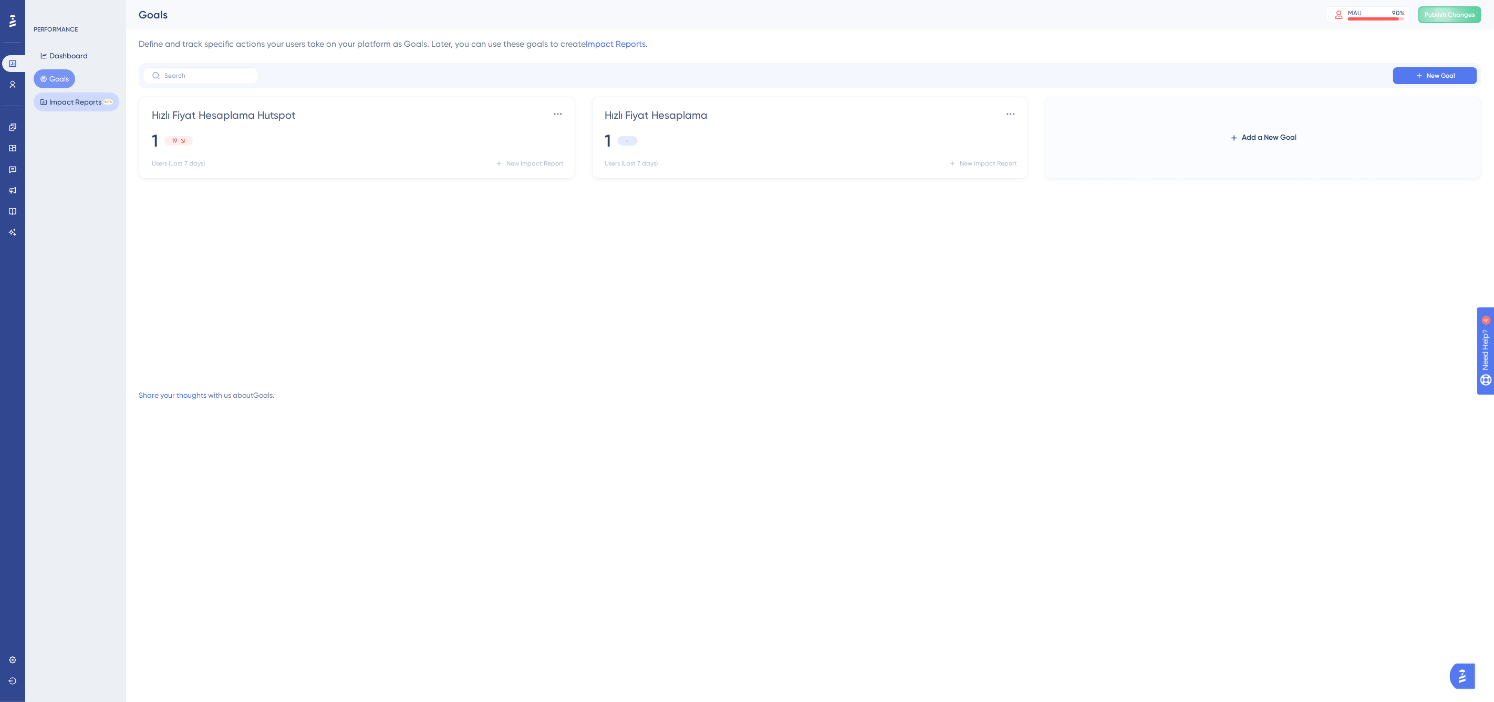
click at [74, 102] on button "Impact Reports BETA" at bounding box center [77, 101] width 86 height 19
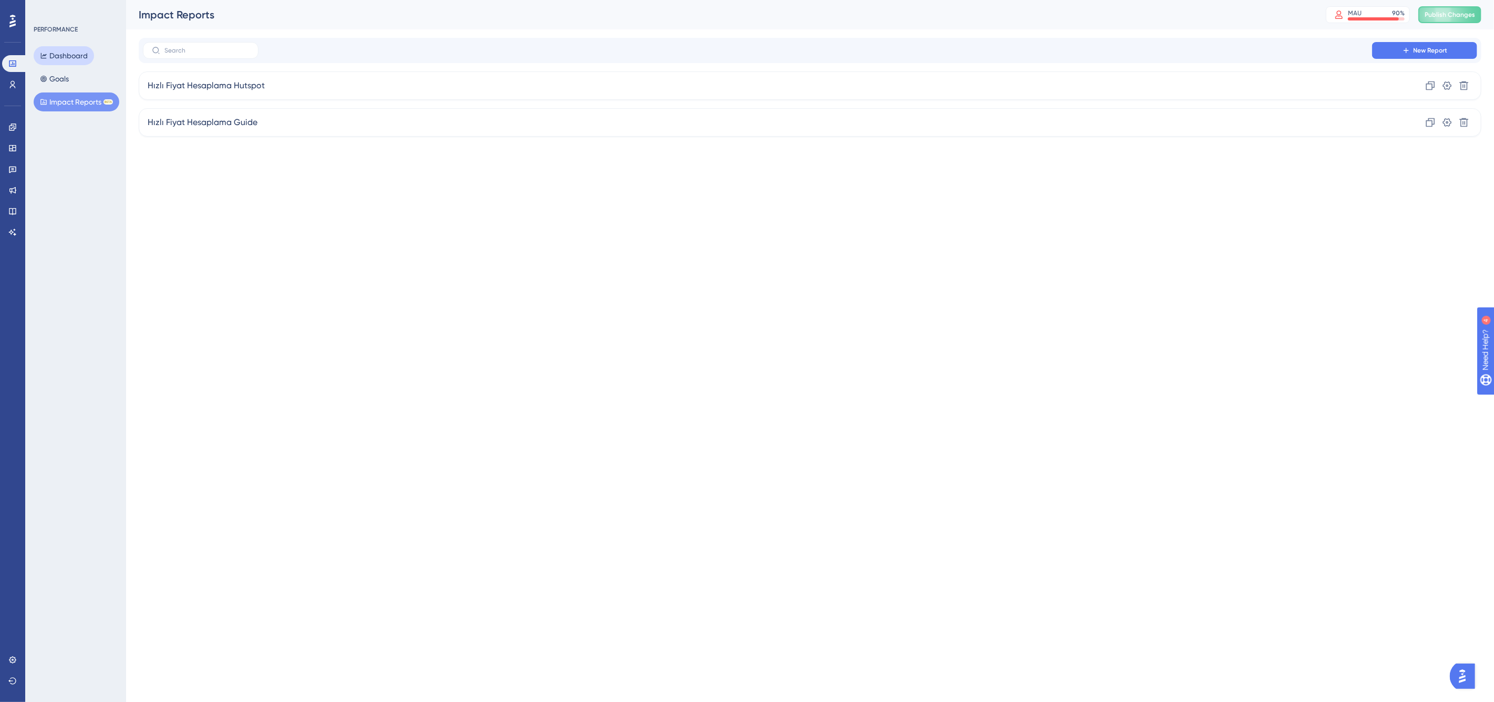
click at [64, 51] on button "Dashboard" at bounding box center [64, 55] width 60 height 19
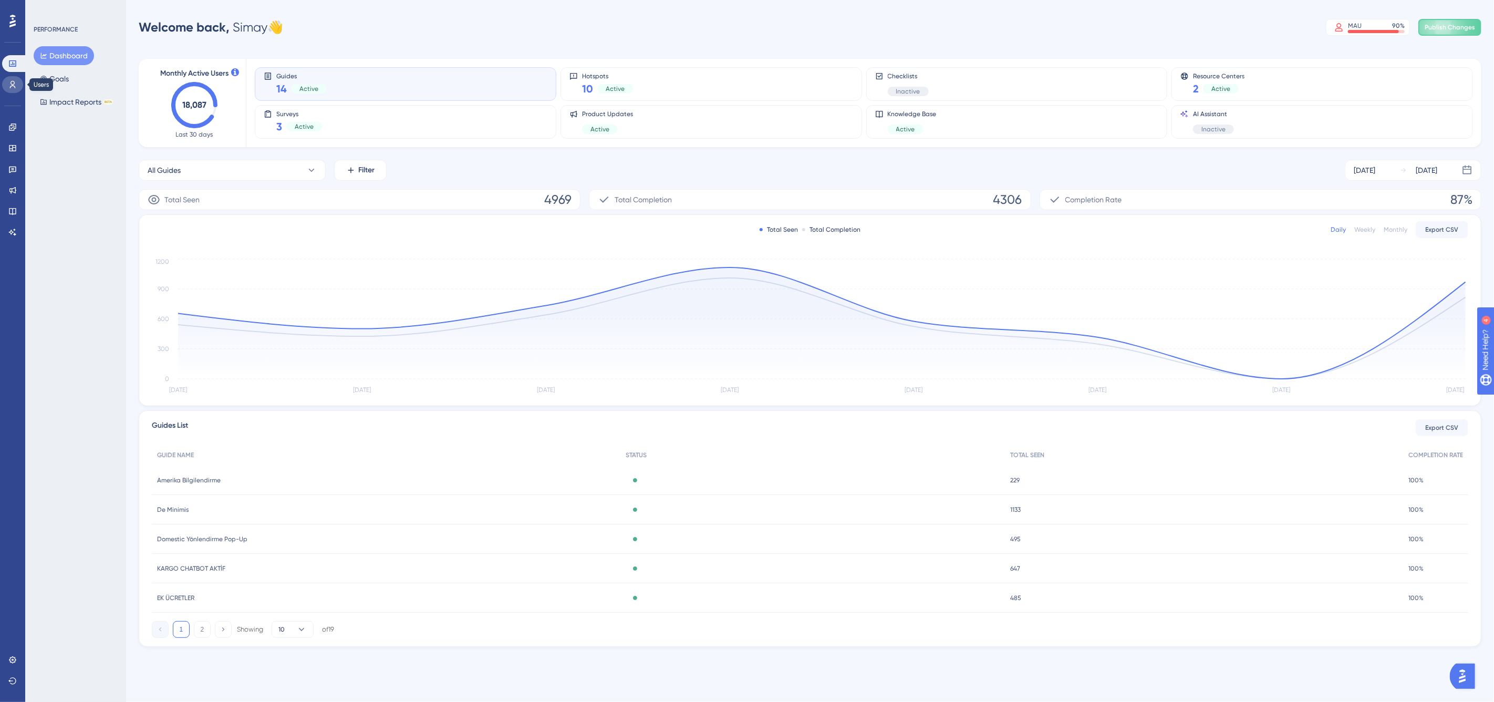
click at [8, 87] on icon at bounding box center [12, 84] width 8 height 8
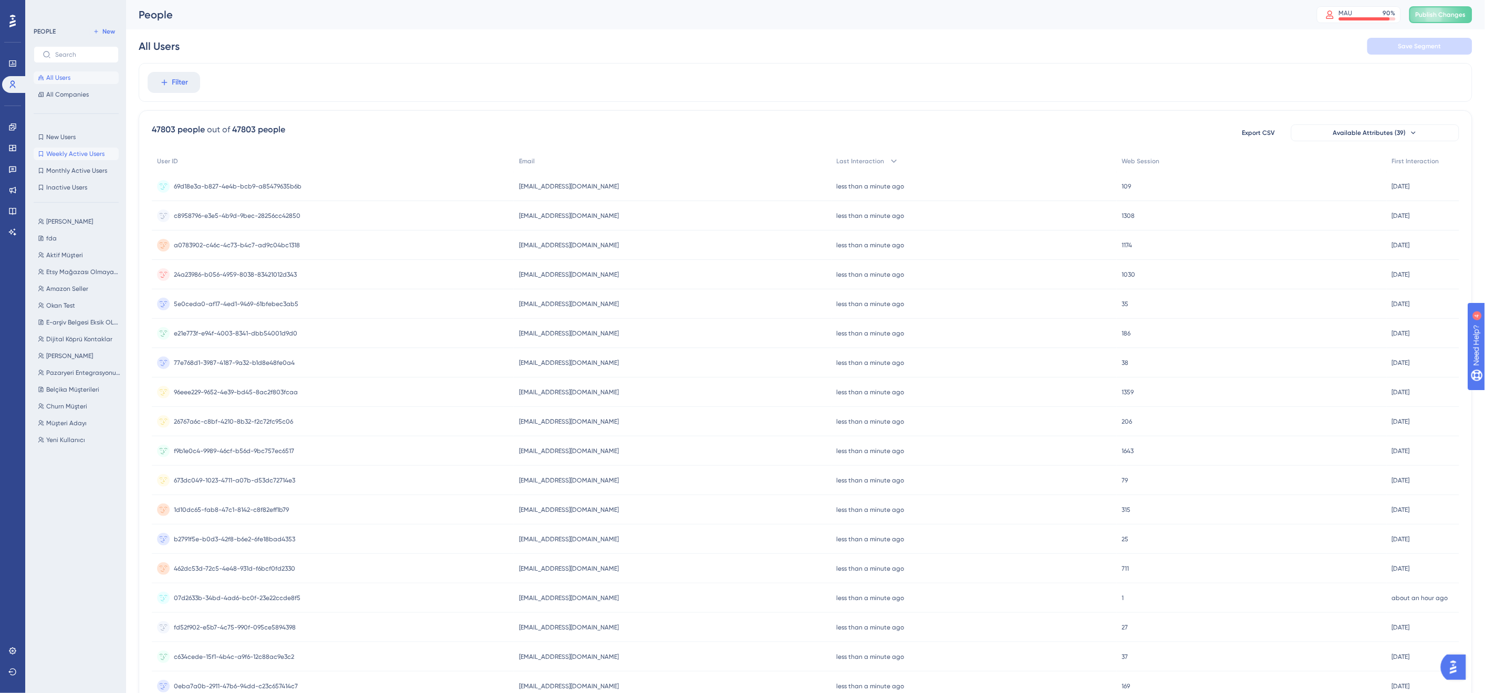
click at [70, 154] on span "Weekly Active Users" at bounding box center [75, 154] width 58 height 8
click at [75, 167] on span "Monthly Active Users" at bounding box center [76, 170] width 61 height 8
click at [67, 187] on span "Inactive Users" at bounding box center [66, 187] width 41 height 8
click at [75, 219] on span "[PERSON_NAME]" at bounding box center [69, 221] width 47 height 8
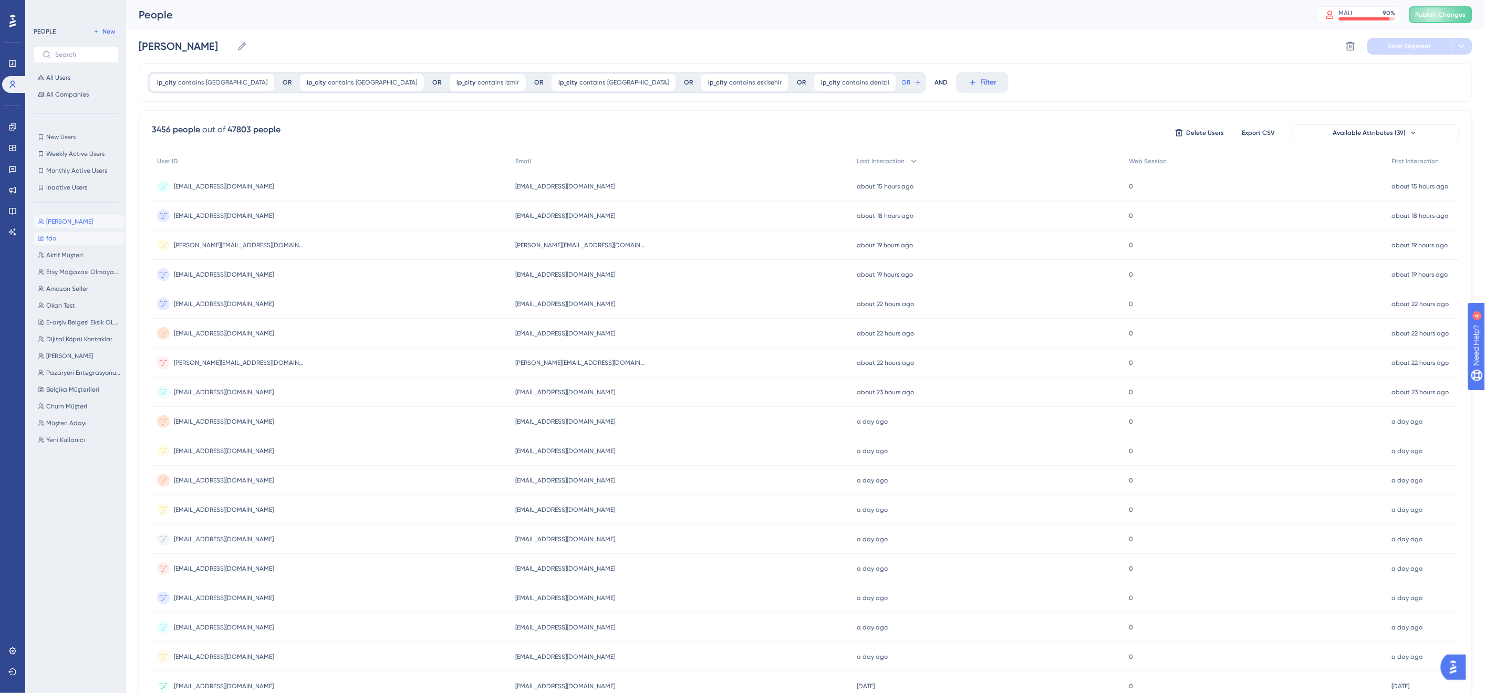
click at [71, 241] on button "fda fda" at bounding box center [79, 238] width 91 height 13
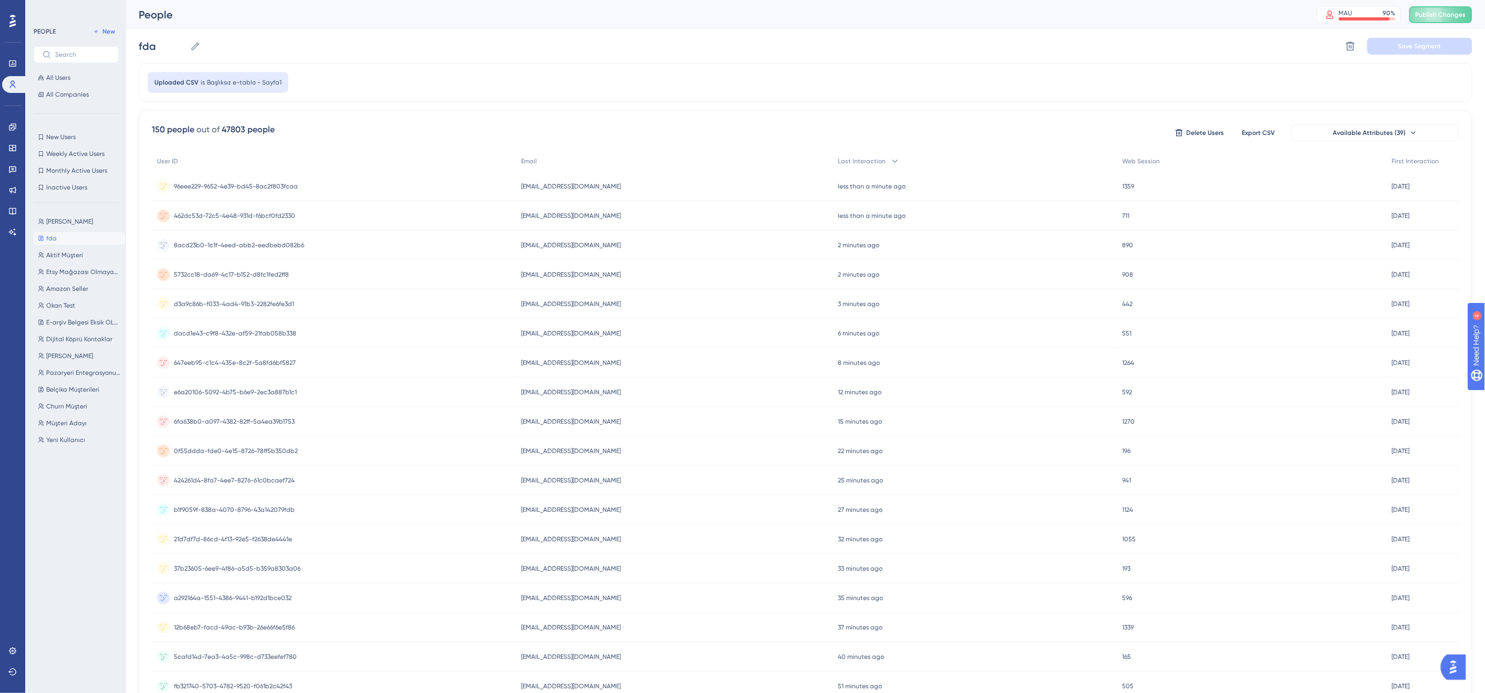
click at [75, 248] on div "Kurye [PERSON_NAME] Kurye [PERSON_NAME] fda fda Aktif Müşteri Aktif Müşteri Ets…" at bounding box center [79, 442] width 91 height 463
drag, startPoint x: 79, startPoint y: 257, endPoint x: 82, endPoint y: 267, distance: 10.0
click at [79, 257] on span "Aktif Müşteri" at bounding box center [64, 255] width 37 height 8
type input "Aktif Müşteri"
click at [14, 128] on icon at bounding box center [12, 126] width 7 height 7
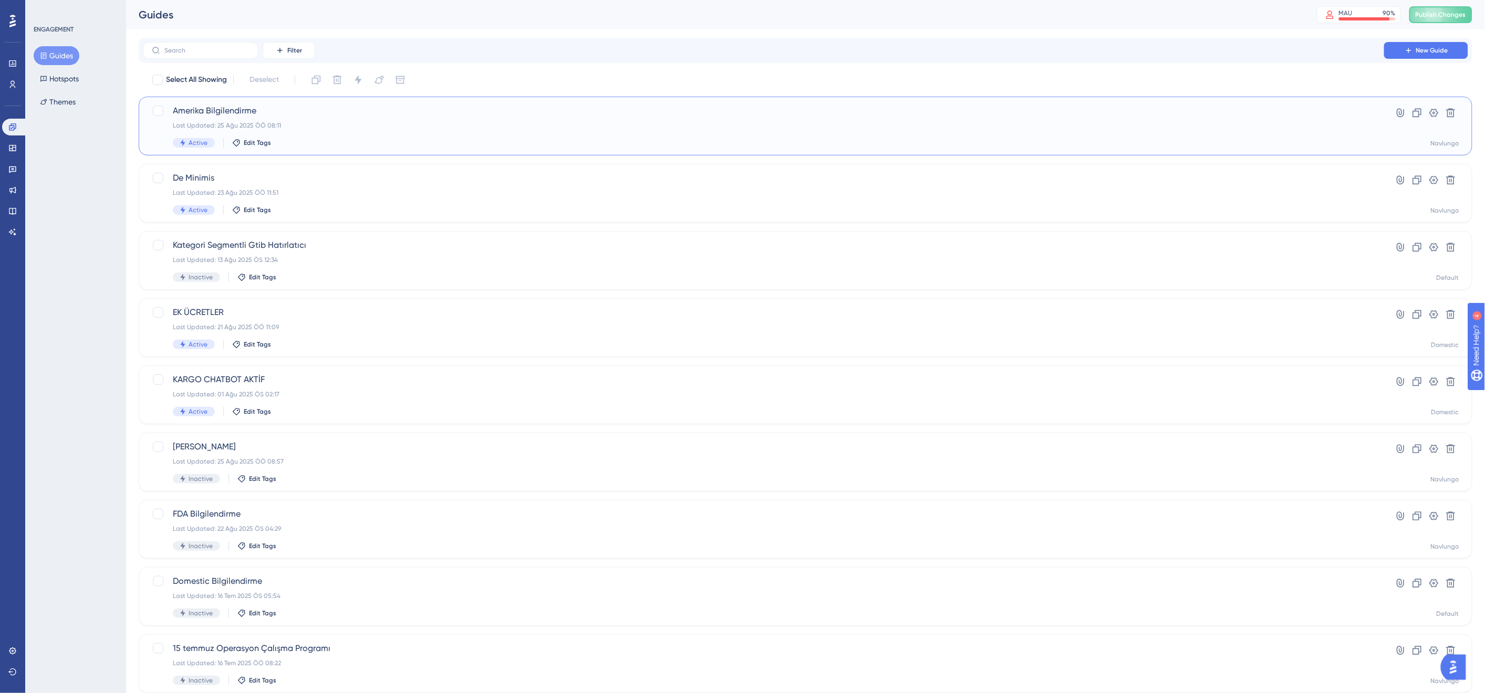
click at [346, 116] on span "Amerika Bilgilendirme" at bounding box center [763, 111] width 1181 height 13
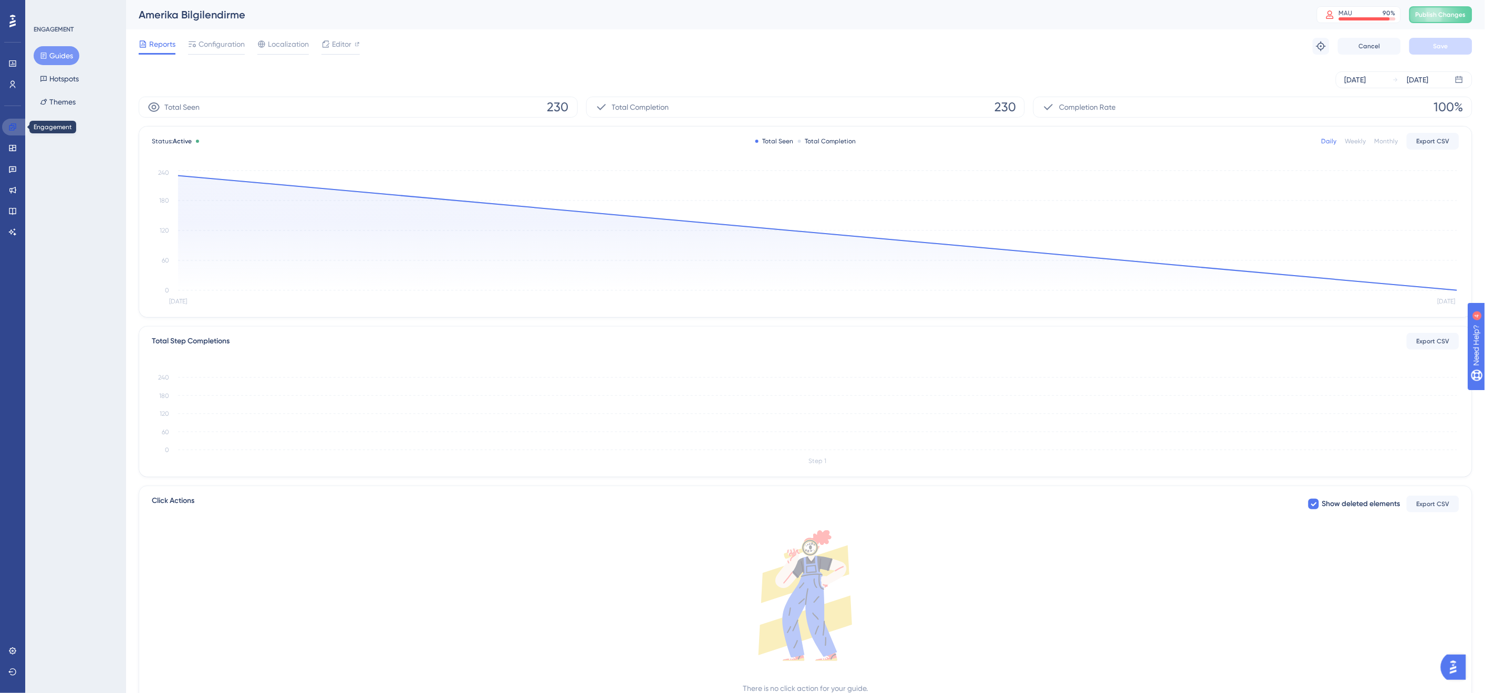
click at [18, 127] on link at bounding box center [14, 127] width 25 height 17
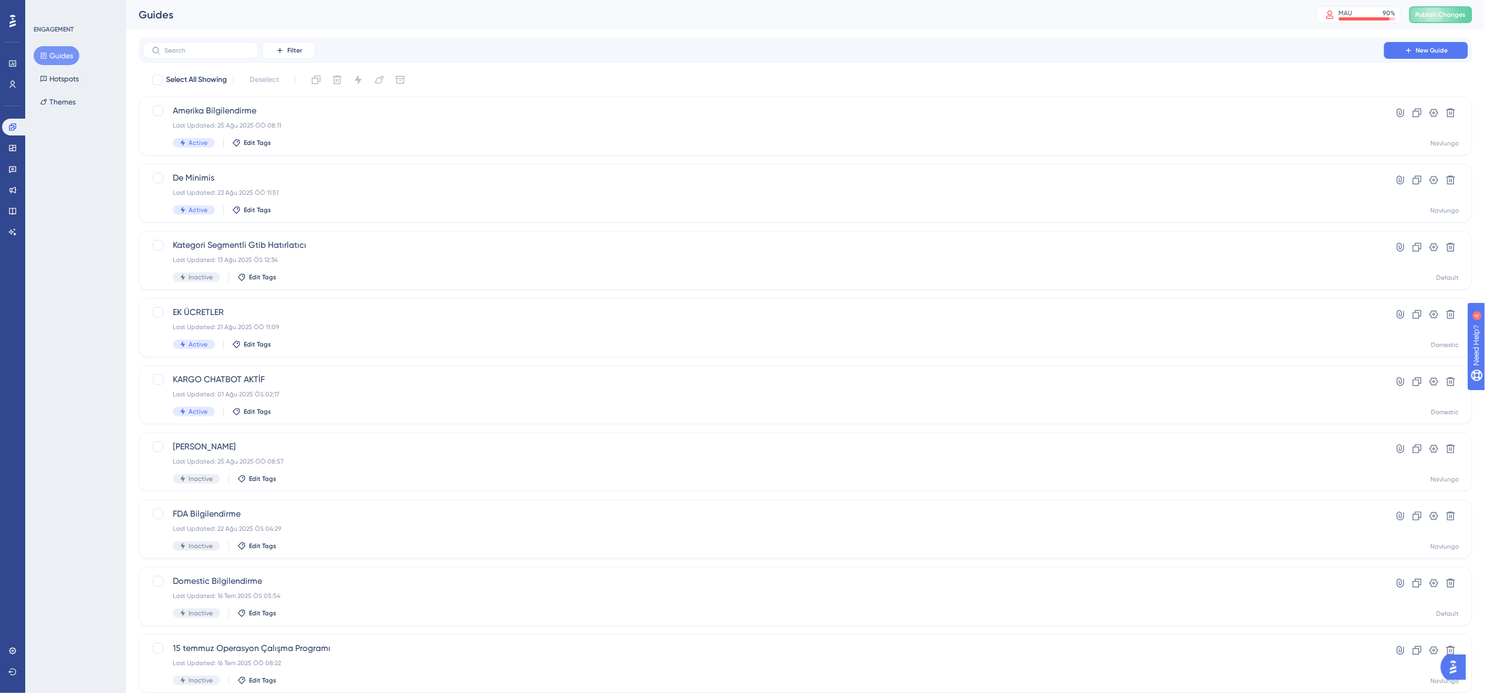
click at [70, 169] on div "ENGAGEMENT Guides Hotspots Themes" at bounding box center [75, 346] width 101 height 693
click at [9, 147] on icon at bounding box center [12, 148] width 8 height 8
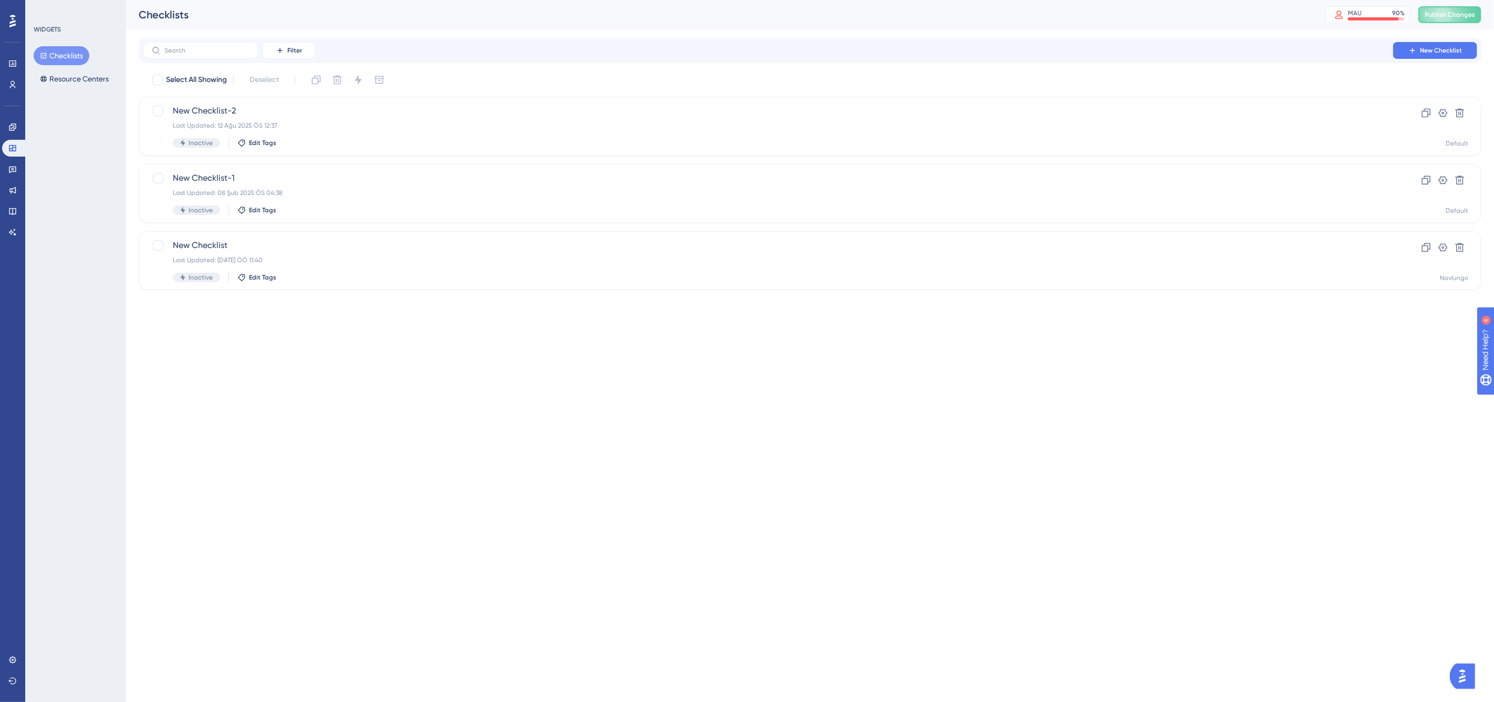
click at [69, 188] on div "WIDGETS Checklists Resource Centers" at bounding box center [75, 351] width 101 height 702
click at [11, 165] on icon at bounding box center [12, 169] width 8 height 8
click at [11, 190] on icon at bounding box center [12, 190] width 8 height 8
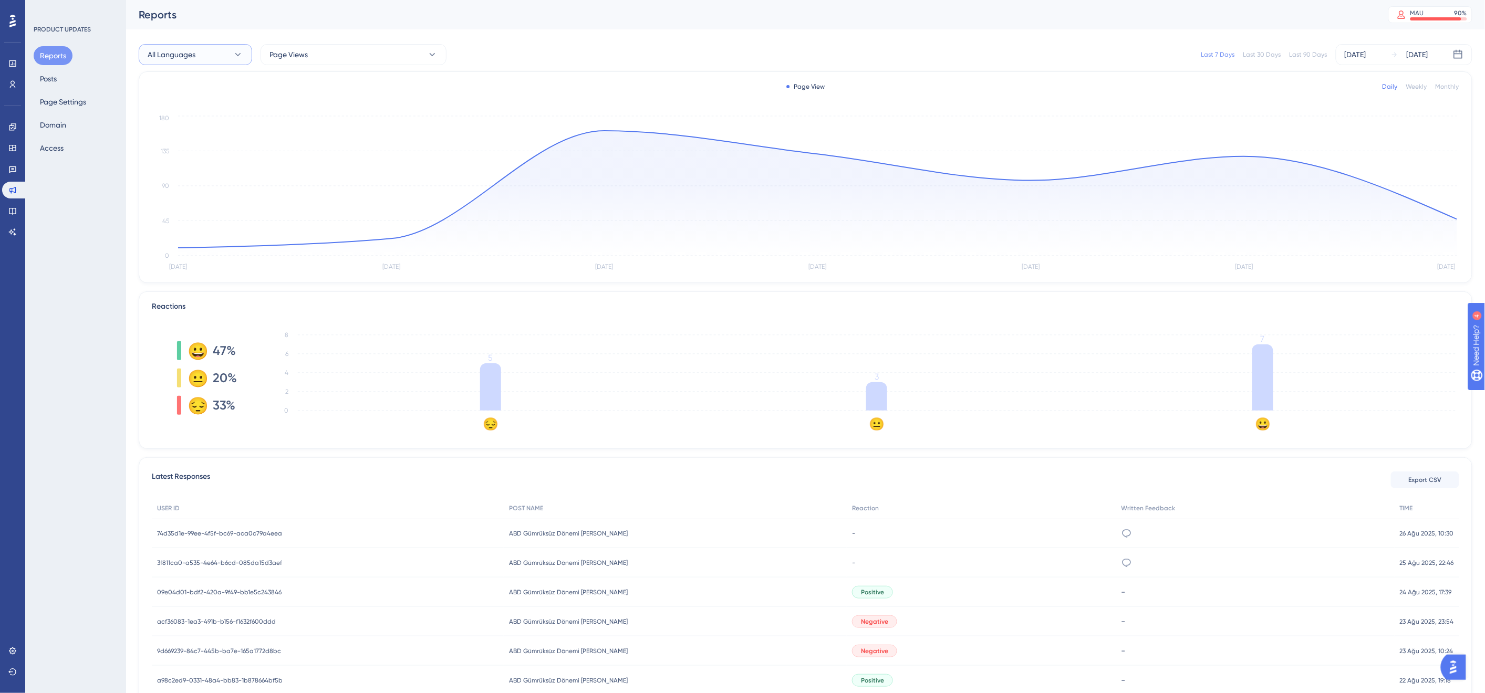
click at [214, 53] on button "All Languages" at bounding box center [195, 54] width 113 height 21
click at [304, 53] on span "Page Views" at bounding box center [288, 54] width 38 height 13
click at [315, 126] on span "Amerika Gönderilerinde Yeni Dönem Süreçleri" at bounding box center [351, 128] width 151 height 13
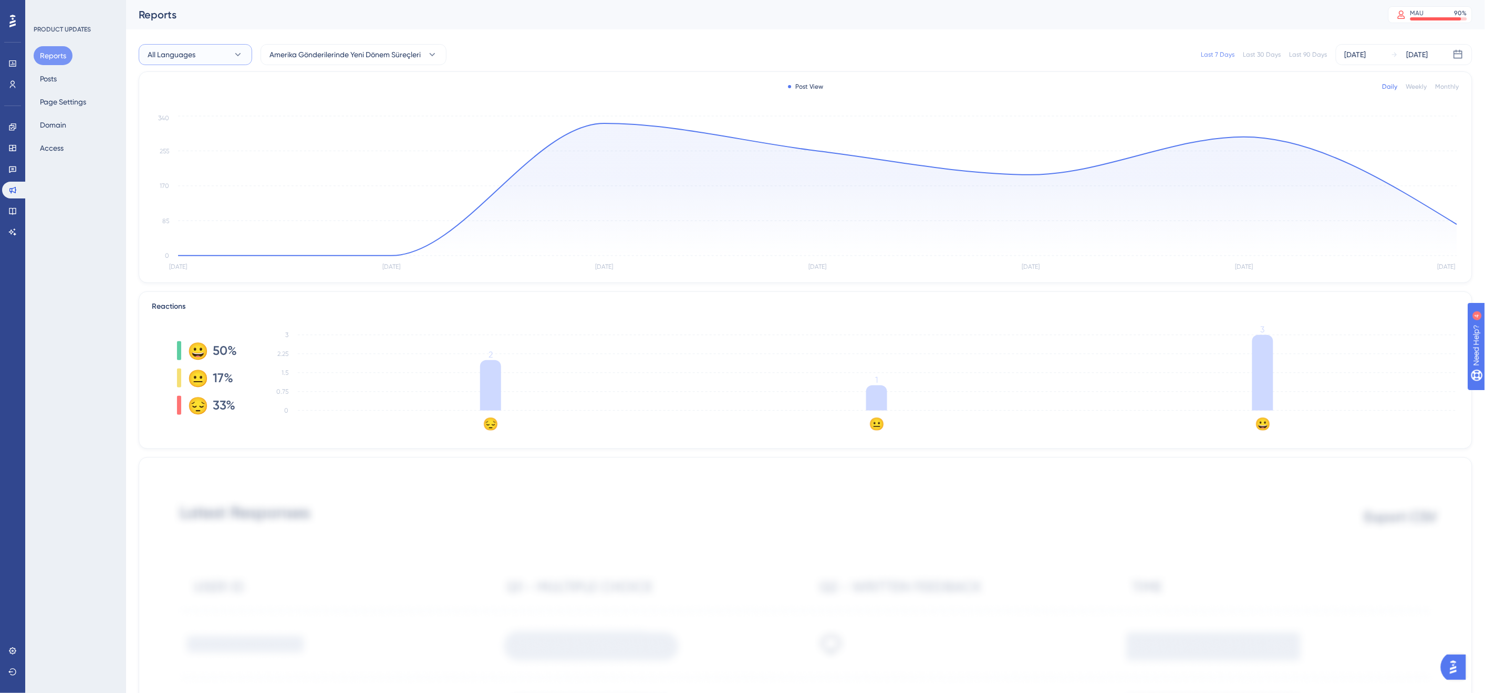
click at [215, 57] on button "All Languages" at bounding box center [195, 54] width 113 height 21
click at [337, 59] on span "Amerika Gönderilerinde Yeni Dönem Süreçleri" at bounding box center [344, 54] width 151 height 13
click at [72, 198] on div "PRODUCT UPDATES Reports Posts Page Settings Domain Access" at bounding box center [75, 346] width 101 height 693
click at [67, 74] on div "Reports Posts Page Settings Domain Access" at bounding box center [76, 101] width 85 height 111
click at [61, 76] on button "Posts" at bounding box center [48, 78] width 29 height 19
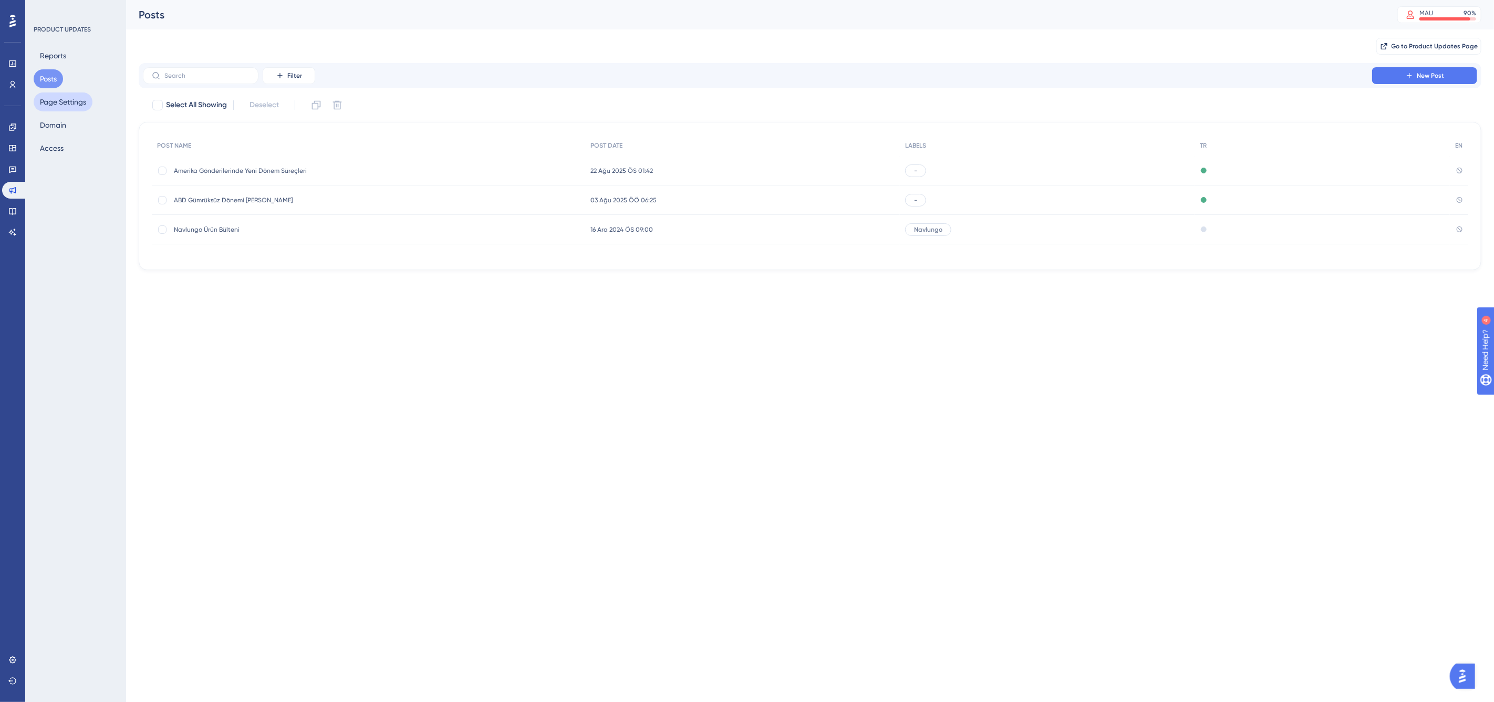
click at [67, 98] on button "Page Settings" at bounding box center [63, 101] width 59 height 19
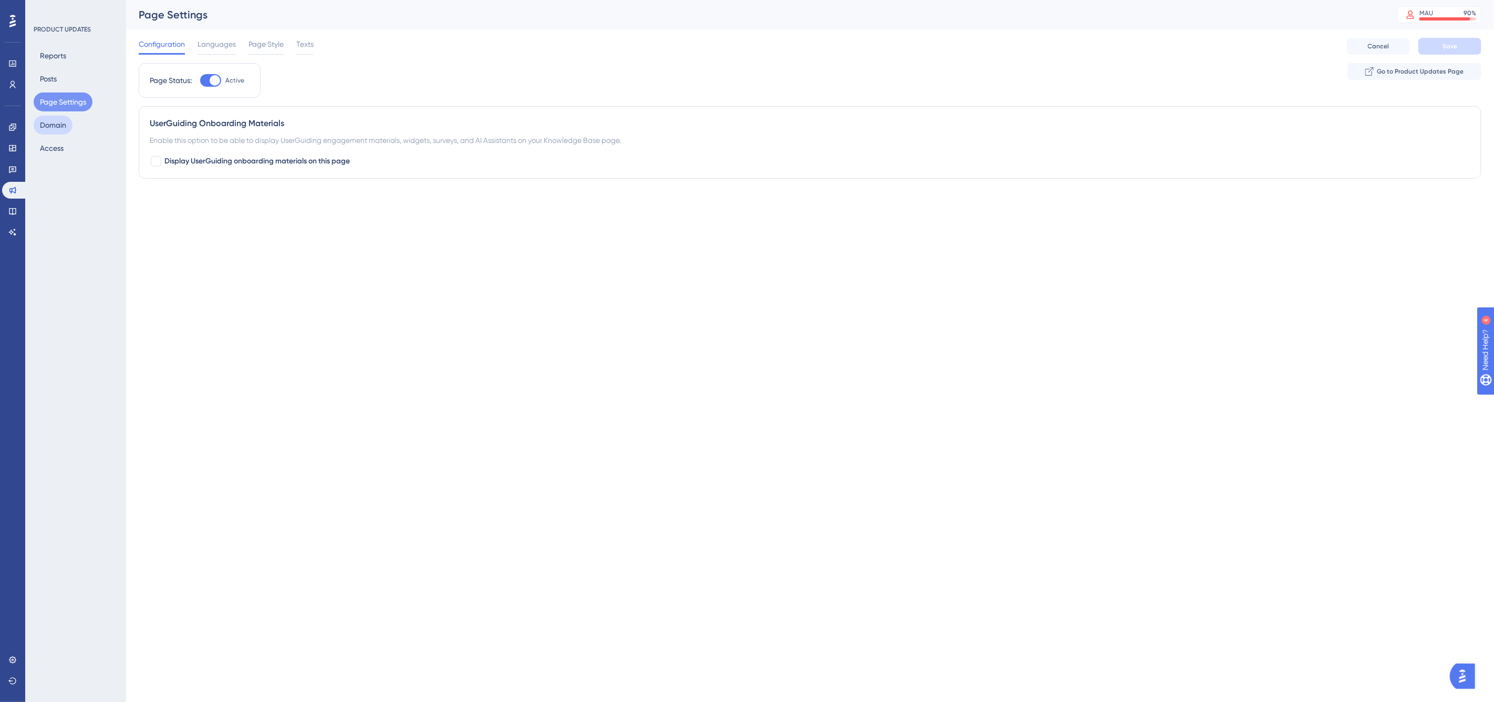
click at [55, 126] on button "Domain" at bounding box center [53, 125] width 39 height 19
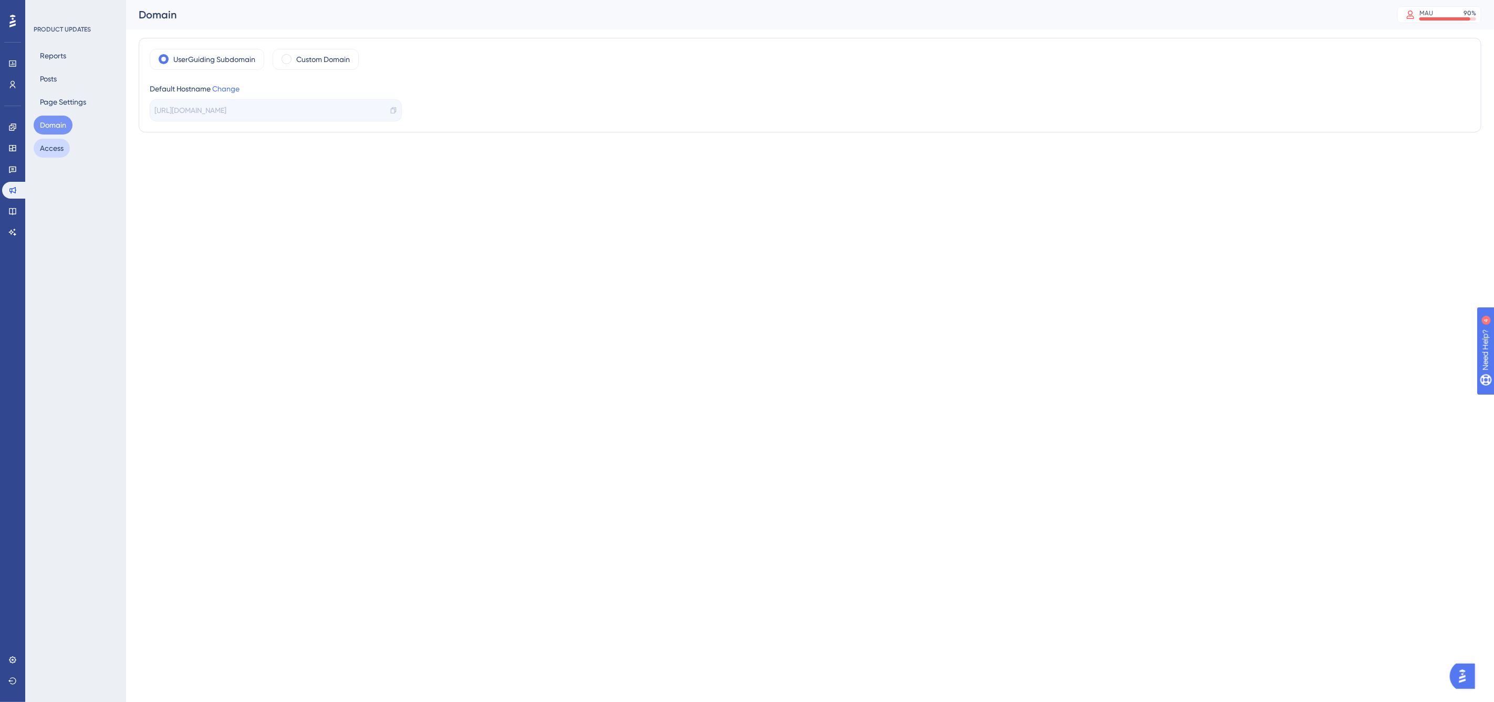
click at [52, 142] on button "Access" at bounding box center [52, 148] width 36 height 19
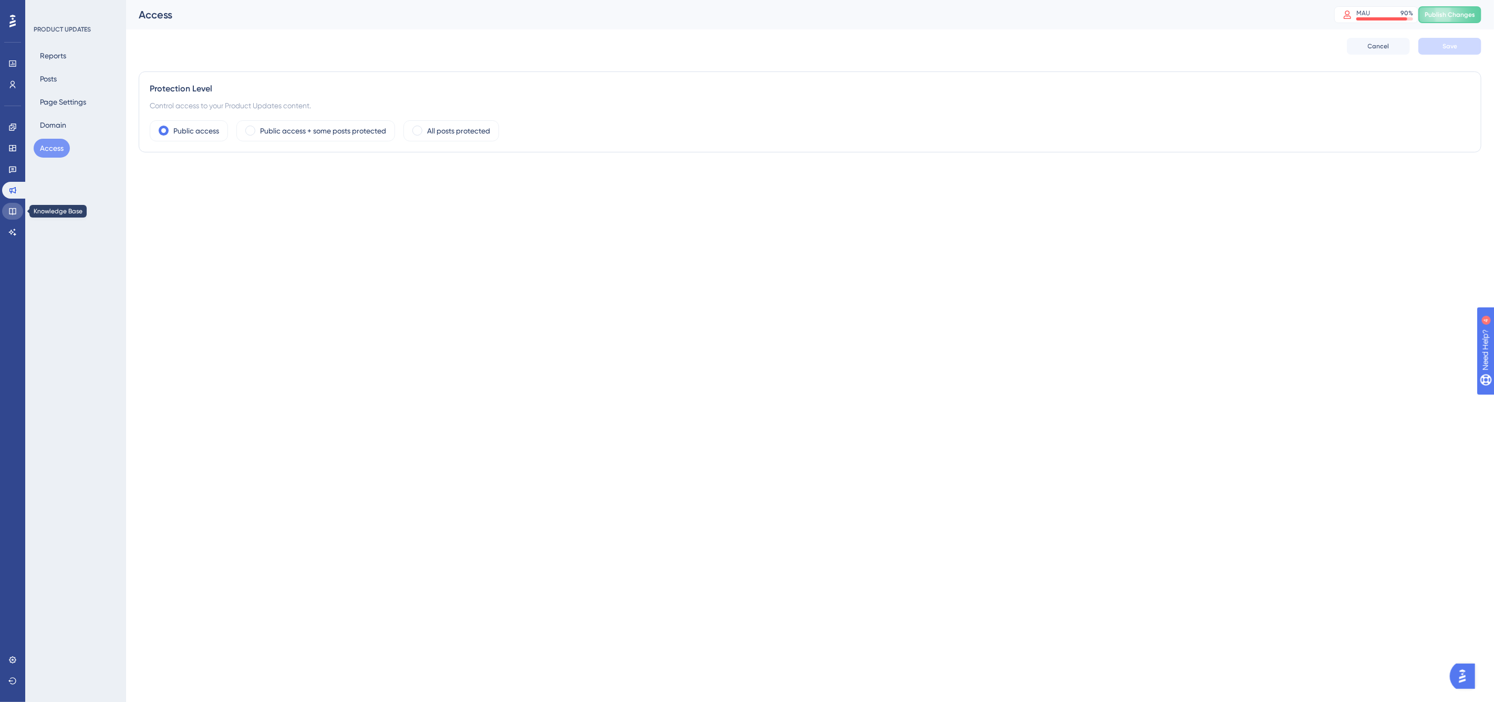
click at [19, 209] on link at bounding box center [12, 211] width 21 height 17
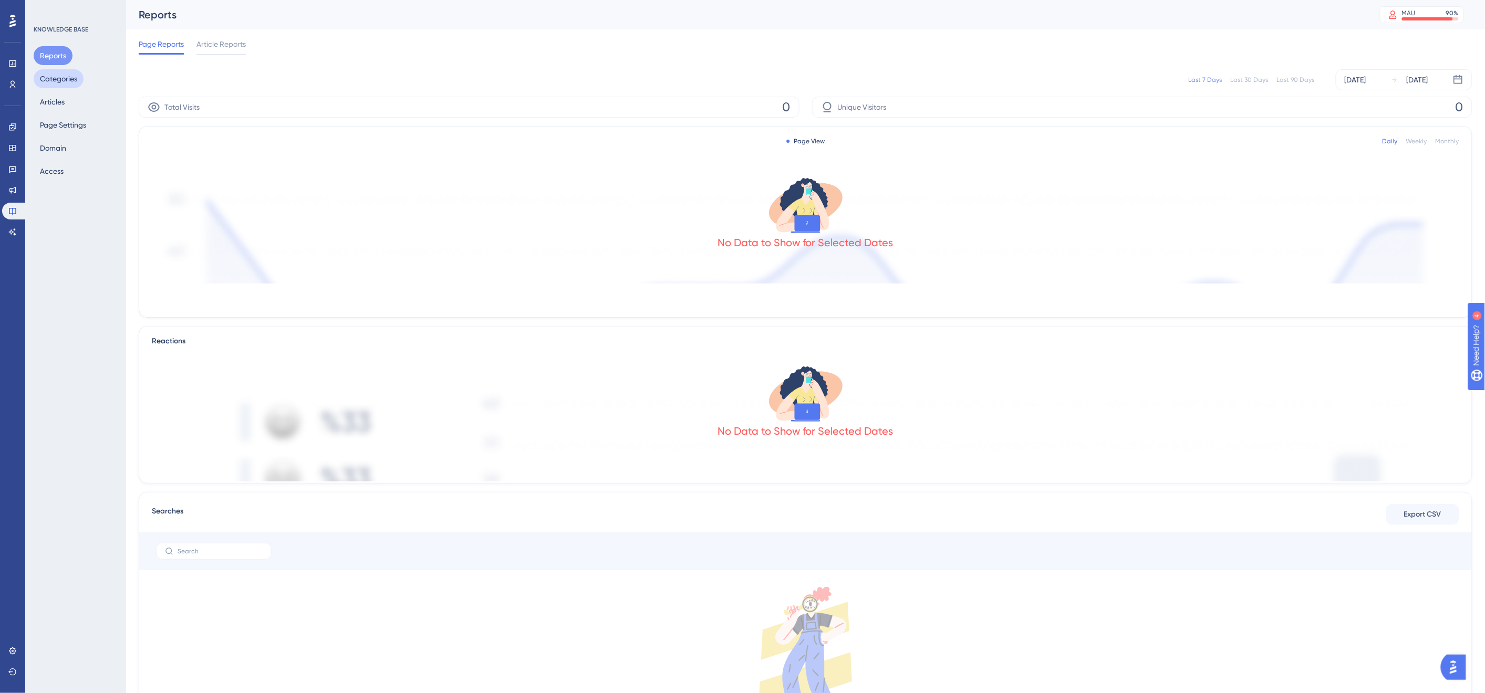
click at [77, 86] on button "Categories" at bounding box center [59, 78] width 50 height 19
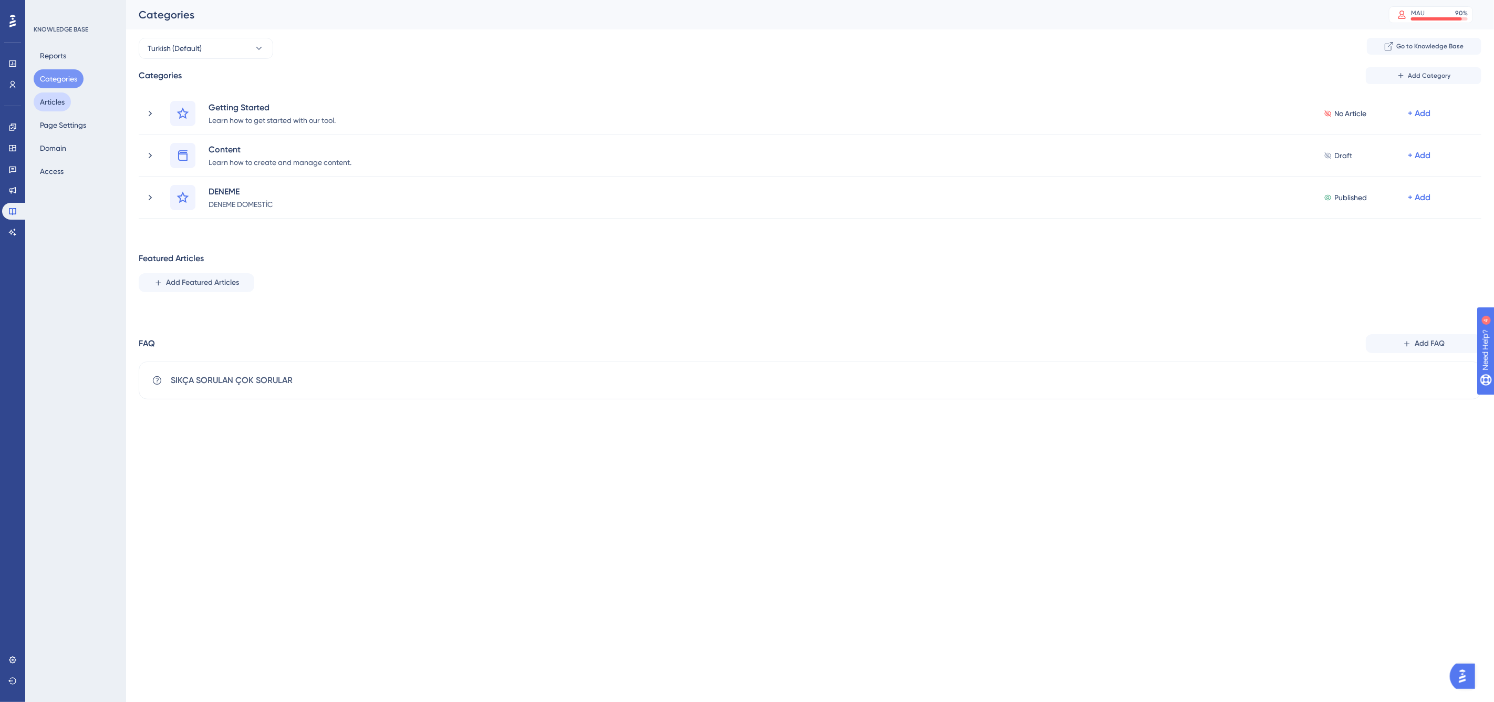
click at [70, 103] on button "Articles" at bounding box center [52, 101] width 37 height 19
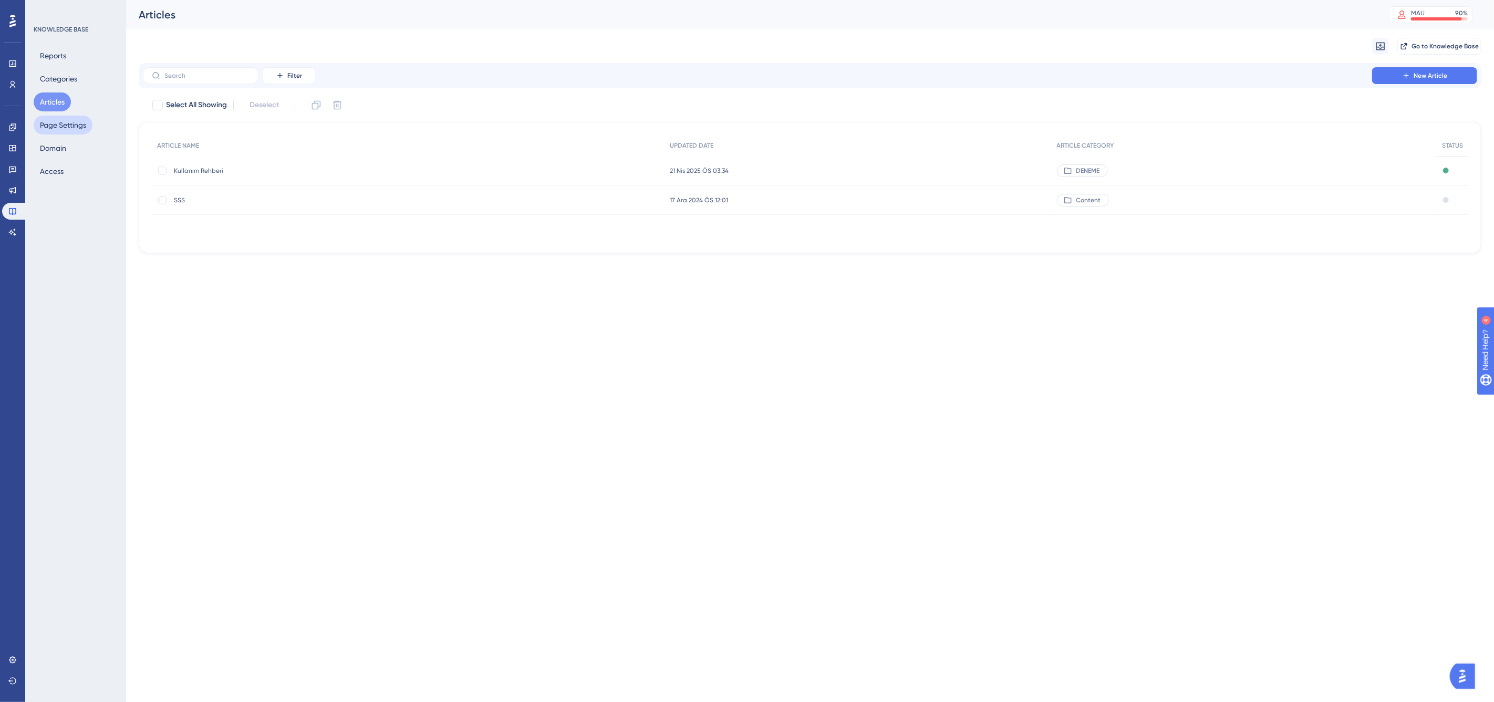
click at [70, 132] on button "Page Settings" at bounding box center [63, 125] width 59 height 19
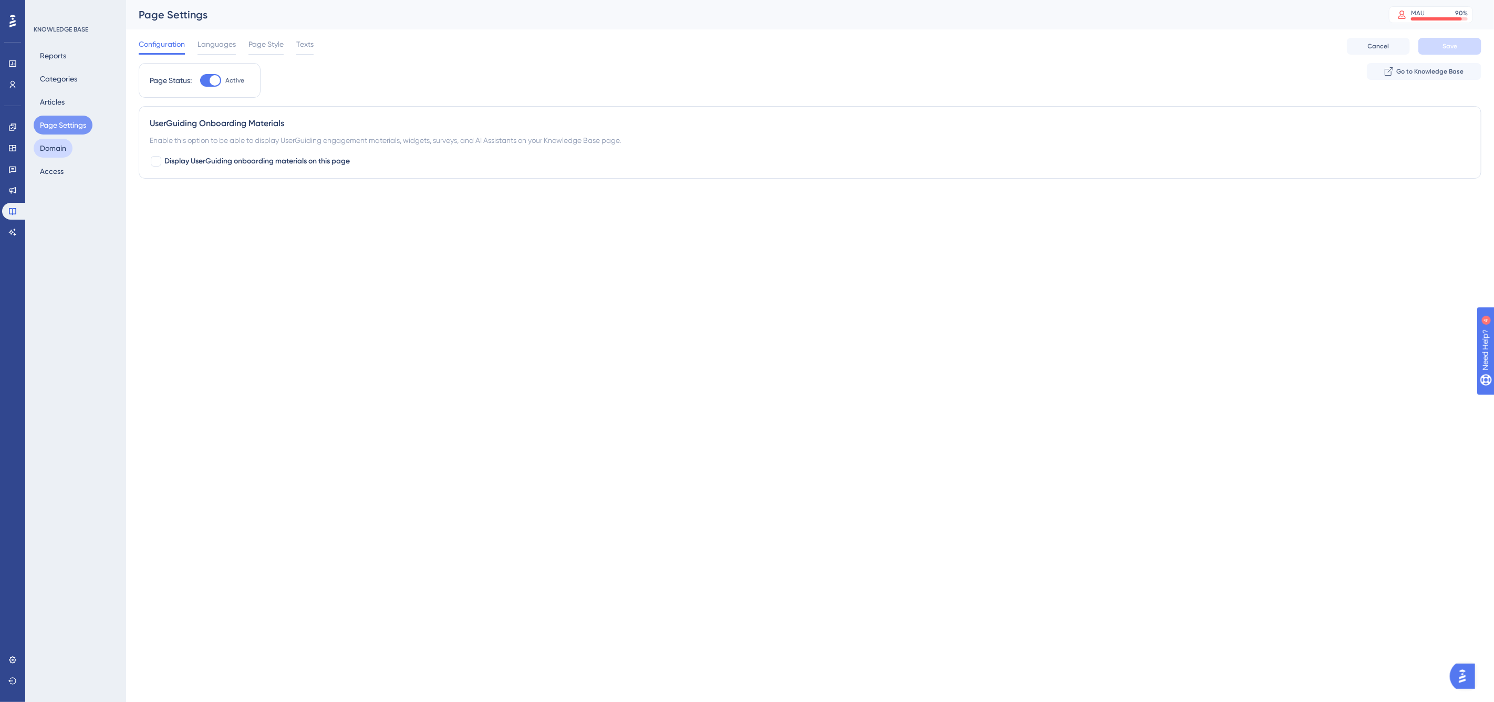
click at [64, 150] on button "Domain" at bounding box center [53, 148] width 39 height 19
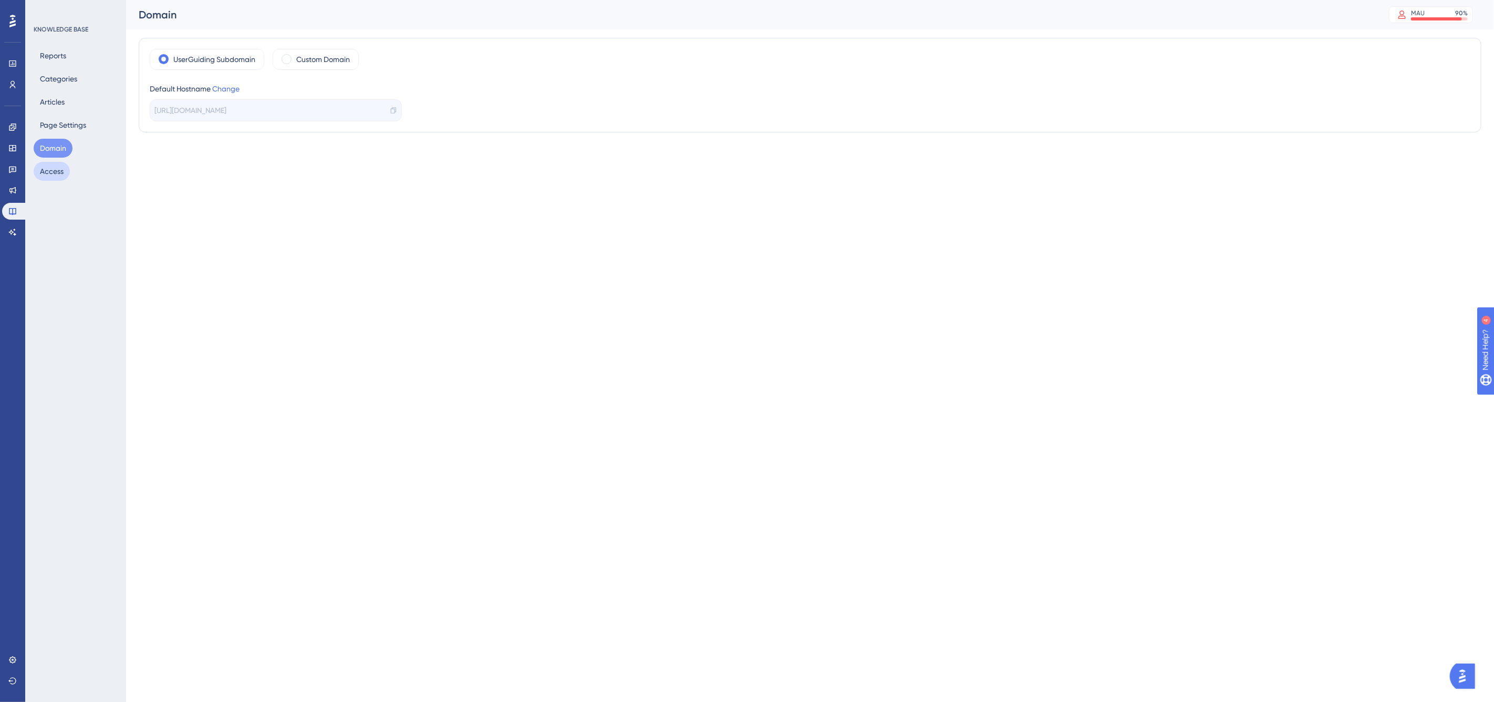
click at [55, 173] on button "Access" at bounding box center [52, 171] width 36 height 19
click at [9, 229] on icon at bounding box center [12, 232] width 8 height 8
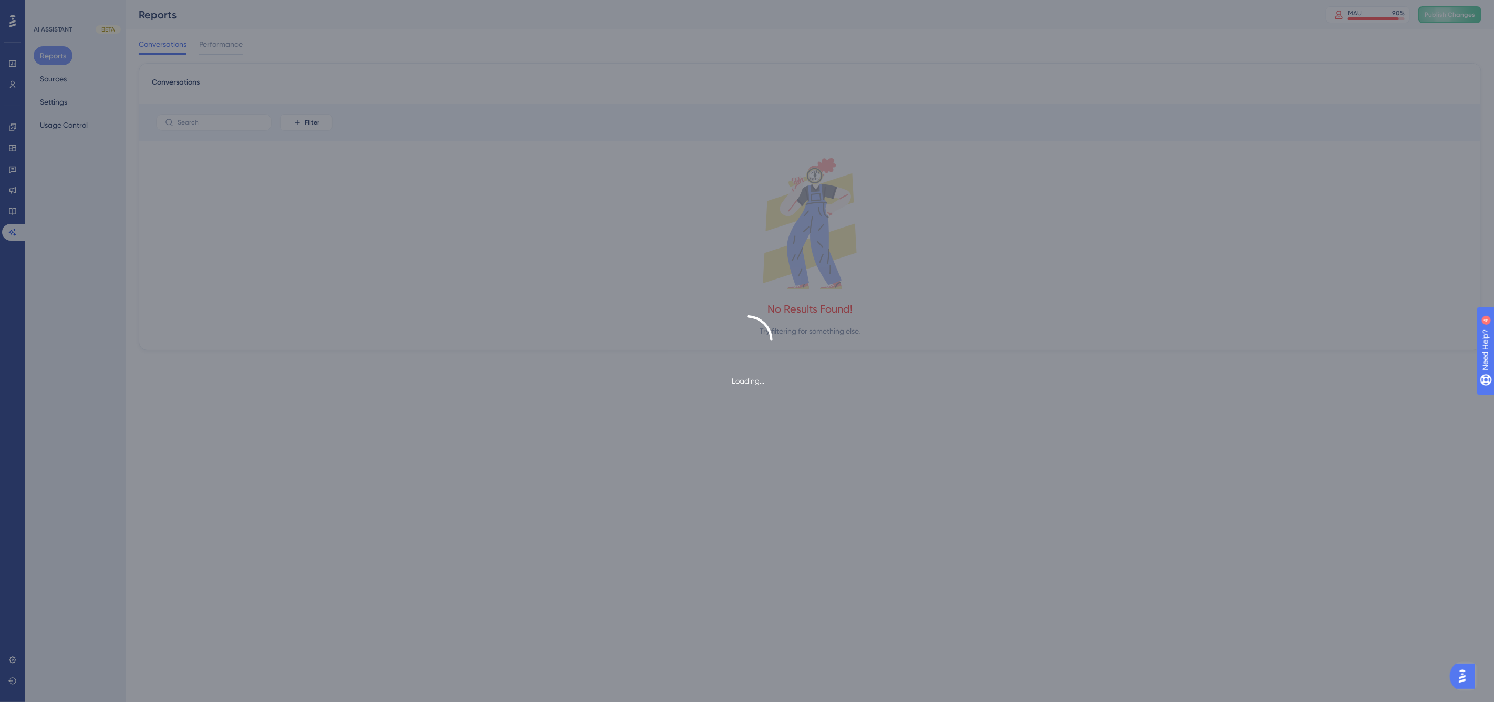
click at [11, 33] on div "Performance Users" at bounding box center [12, 61] width 21 height 64
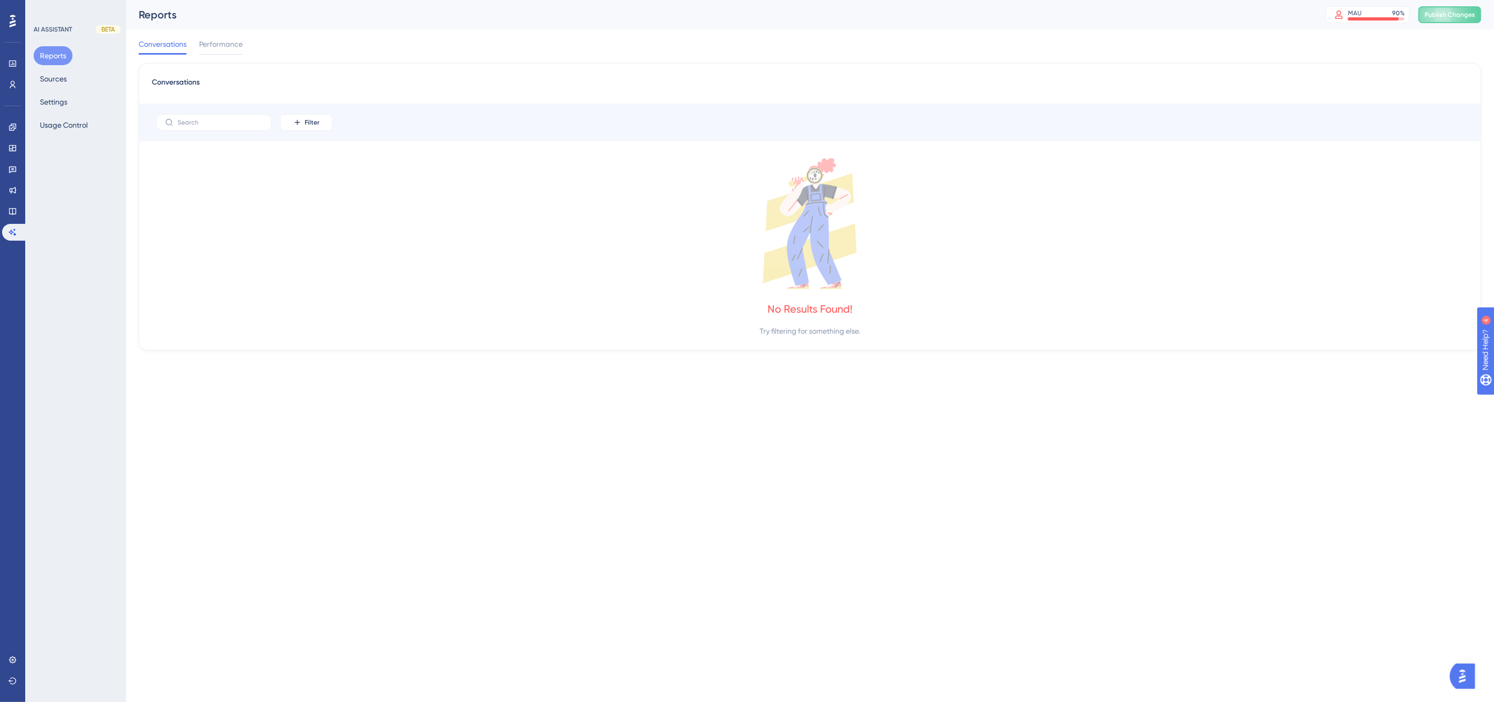
click at [13, 27] on icon at bounding box center [12, 21] width 6 height 14
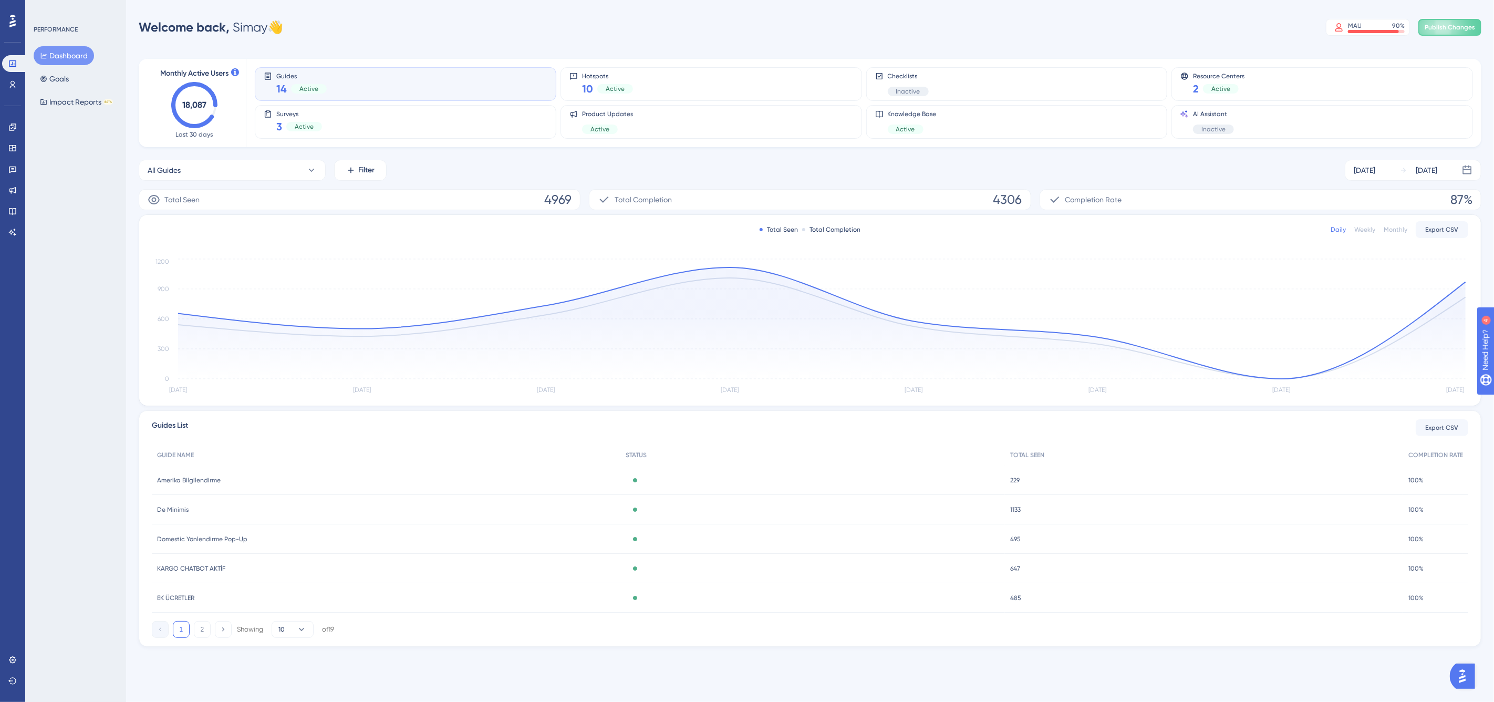
click at [74, 215] on div "PERFORMANCE Dashboard Goals Impact Reports BETA" at bounding box center [75, 351] width 101 height 702
click at [13, 631] on icon at bounding box center [12, 659] width 8 height 8
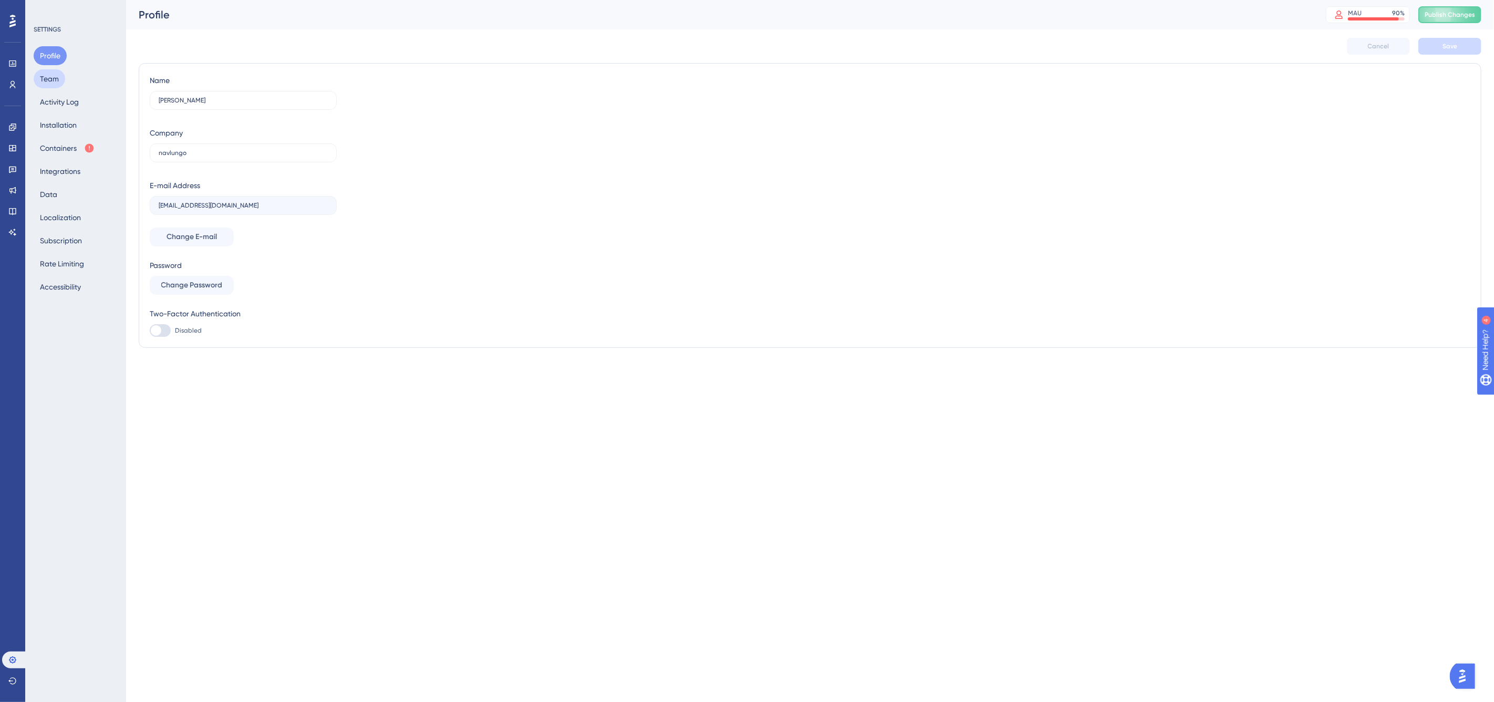
click at [50, 77] on button "Team" at bounding box center [50, 78] width 32 height 19
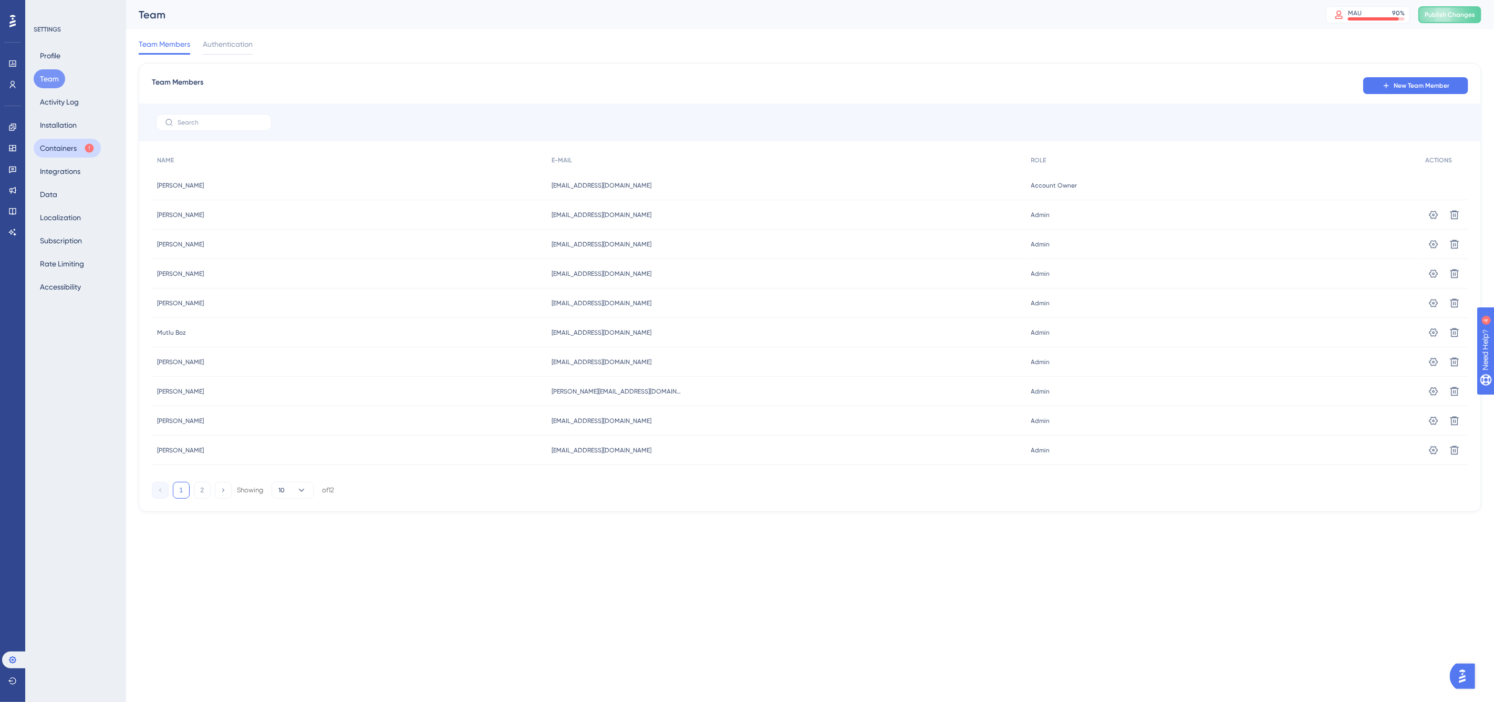
drag, startPoint x: 62, startPoint y: 143, endPoint x: 64, endPoint y: 155, distance: 11.6
click at [62, 143] on button "Containers" at bounding box center [67, 148] width 67 height 19
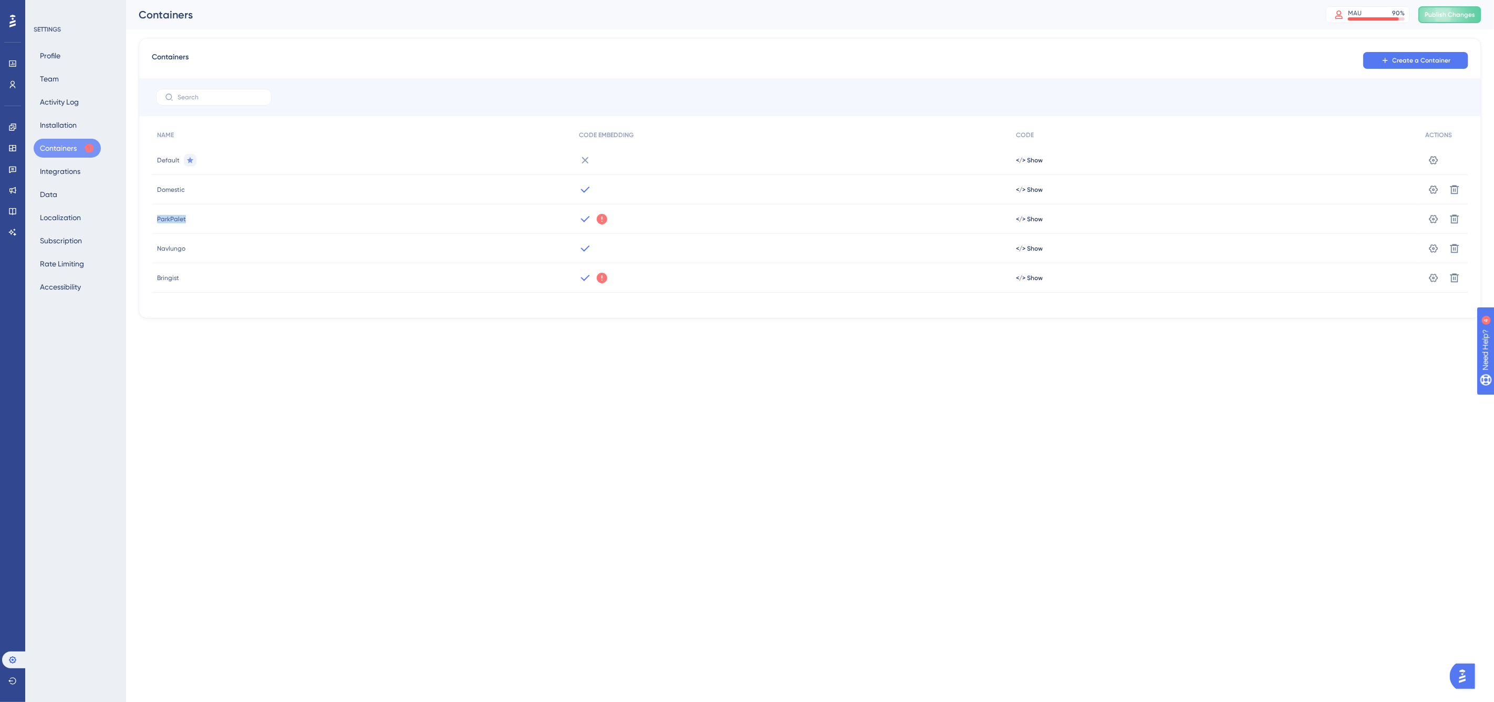
drag, startPoint x: 154, startPoint y: 220, endPoint x: 222, endPoint y: 226, distance: 68.1
click at [214, 221] on div "ParkPalet" at bounding box center [363, 218] width 422 height 29
click at [273, 0] on html "Performance Users Engagement Widgets Feedback Product Updates Knowledge Base AI…" at bounding box center [747, 0] width 1494 height 0
